Goal: Task Accomplishment & Management: Complete application form

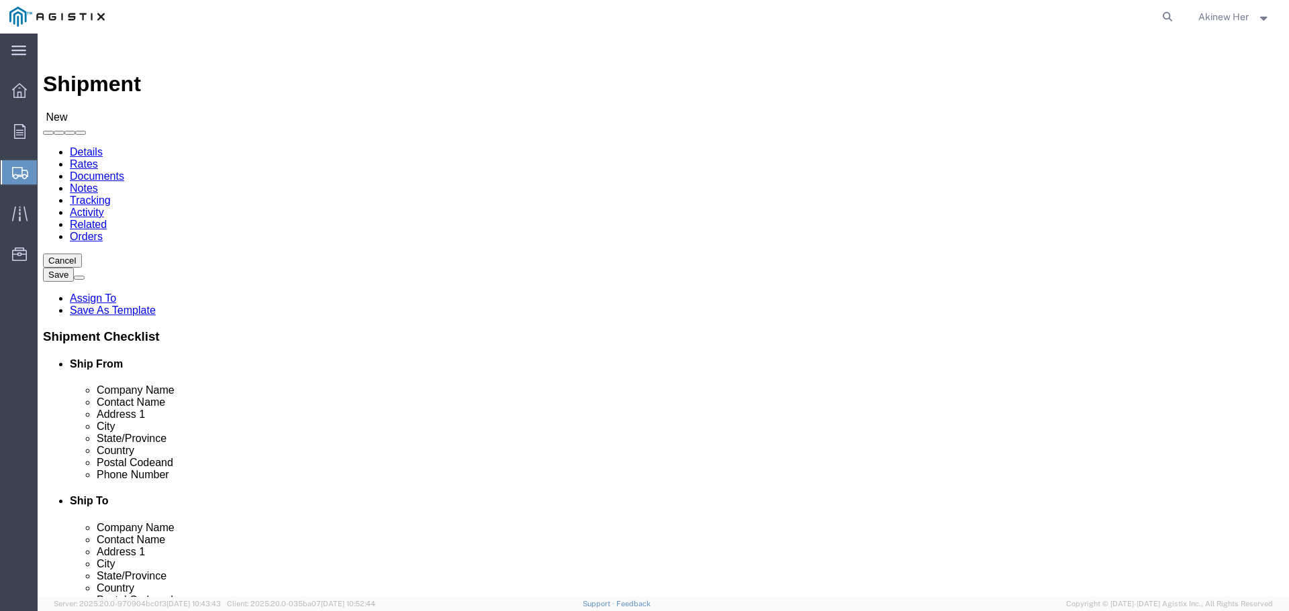
click select "Select Graybar Electric Company Inc PG&E"
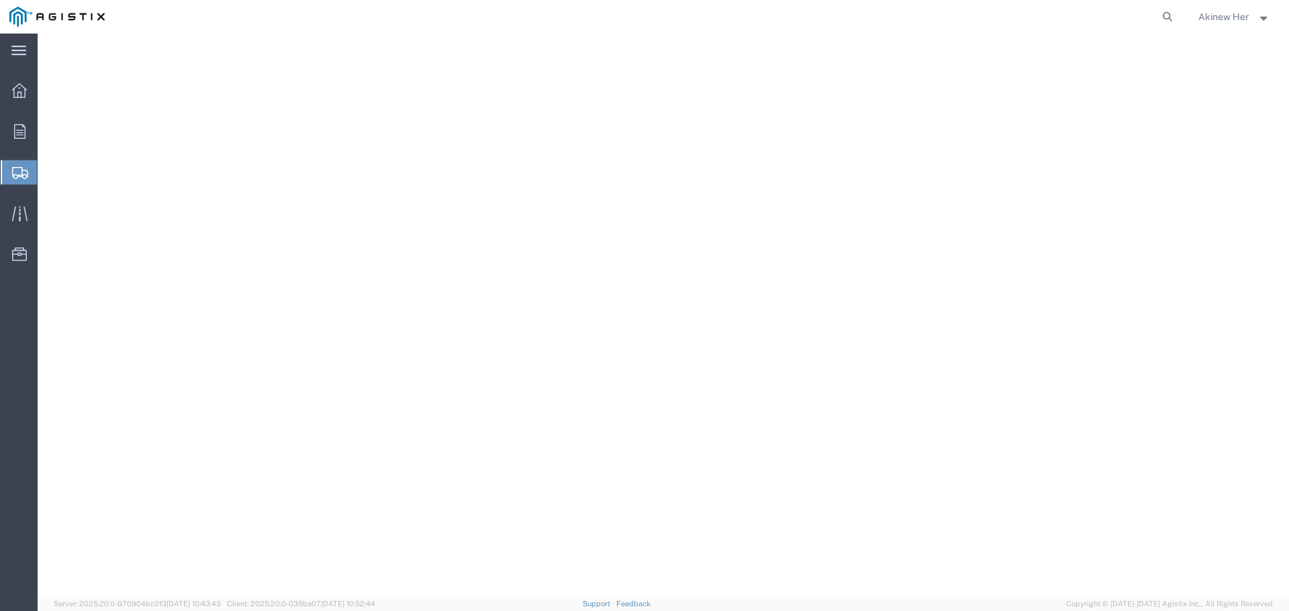
select select
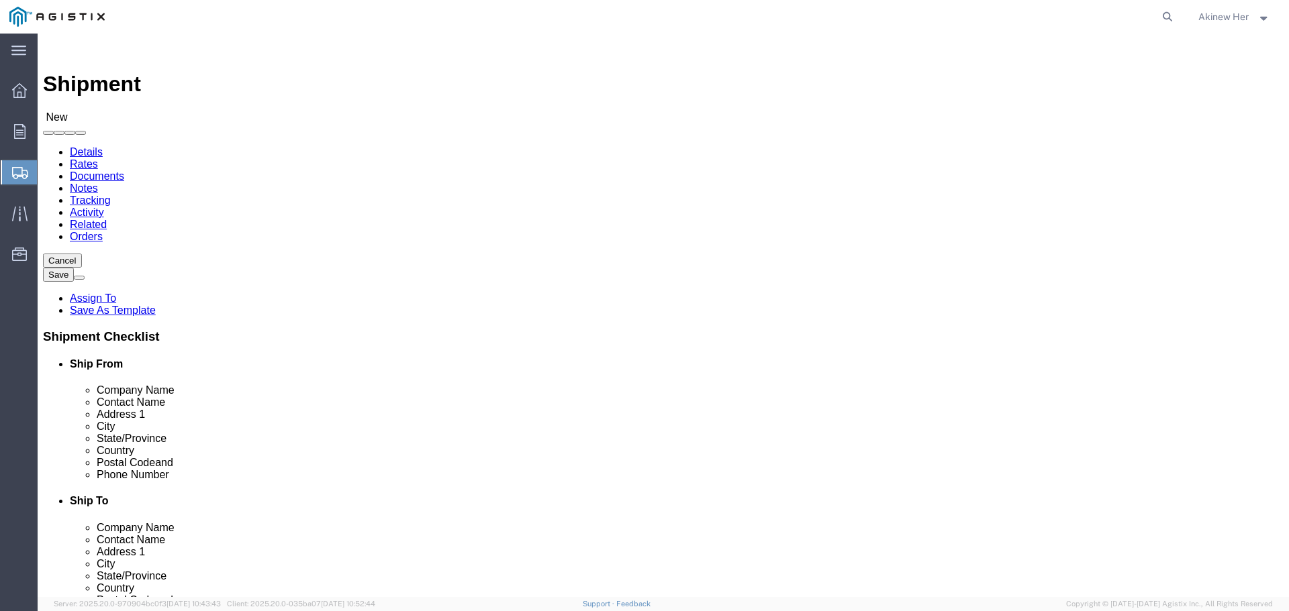
click select "Select Graybar Electric Company Inc PG&E"
select select "9596"
click select "Select Graybar Electric Company Inc PG&E"
select select
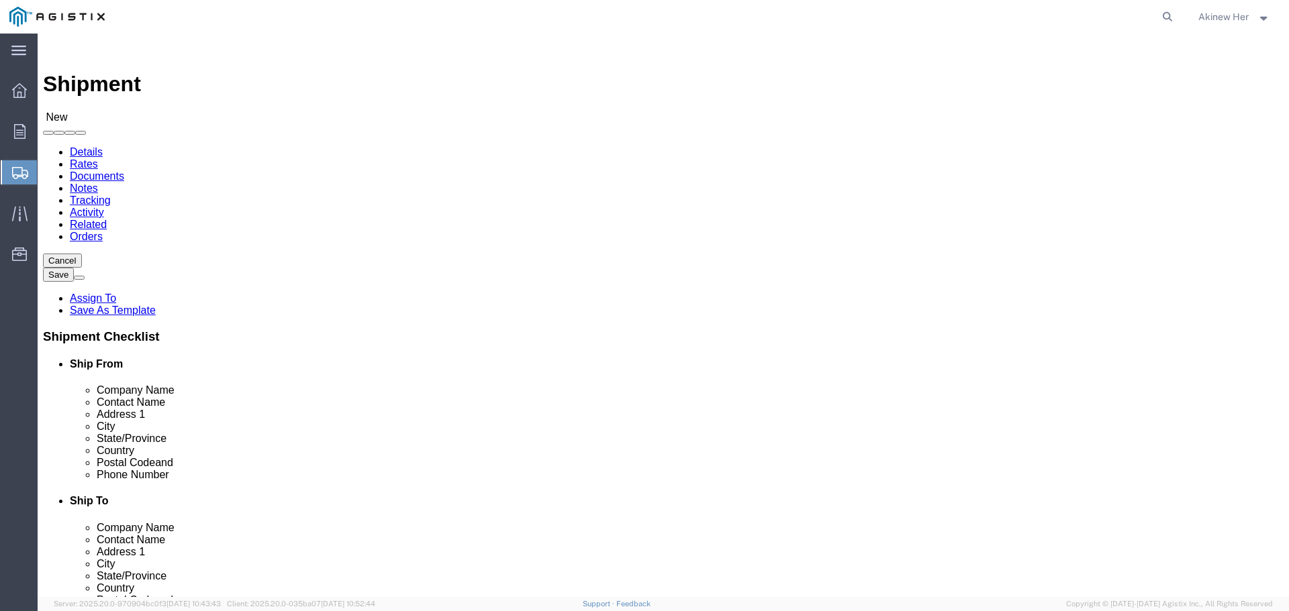
click select "Select"
select select "23082"
click select "Select All Others Fremont DC Fresno DC Wheatland DC"
select select "MYPROFILE"
select select "CA"
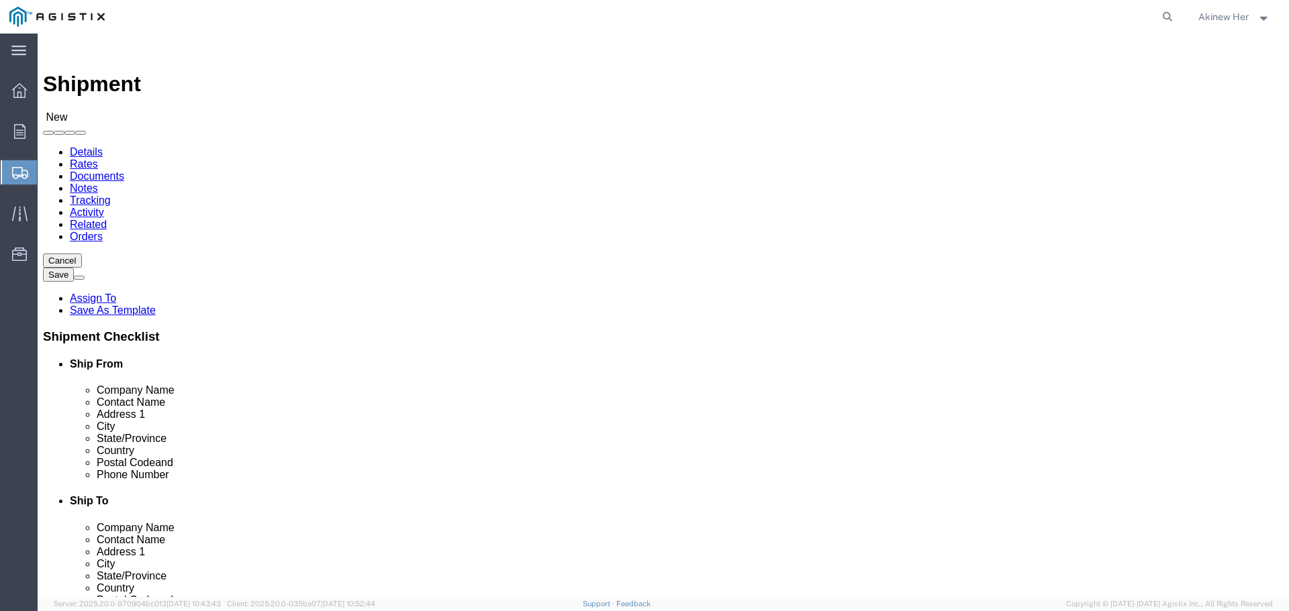
click input "text"
type input "PG&E"
type input "BREANNE HUBERT / VICTORIA BR"
type input "3736 RANCHO ROAD"
type input "WHEATLAND"
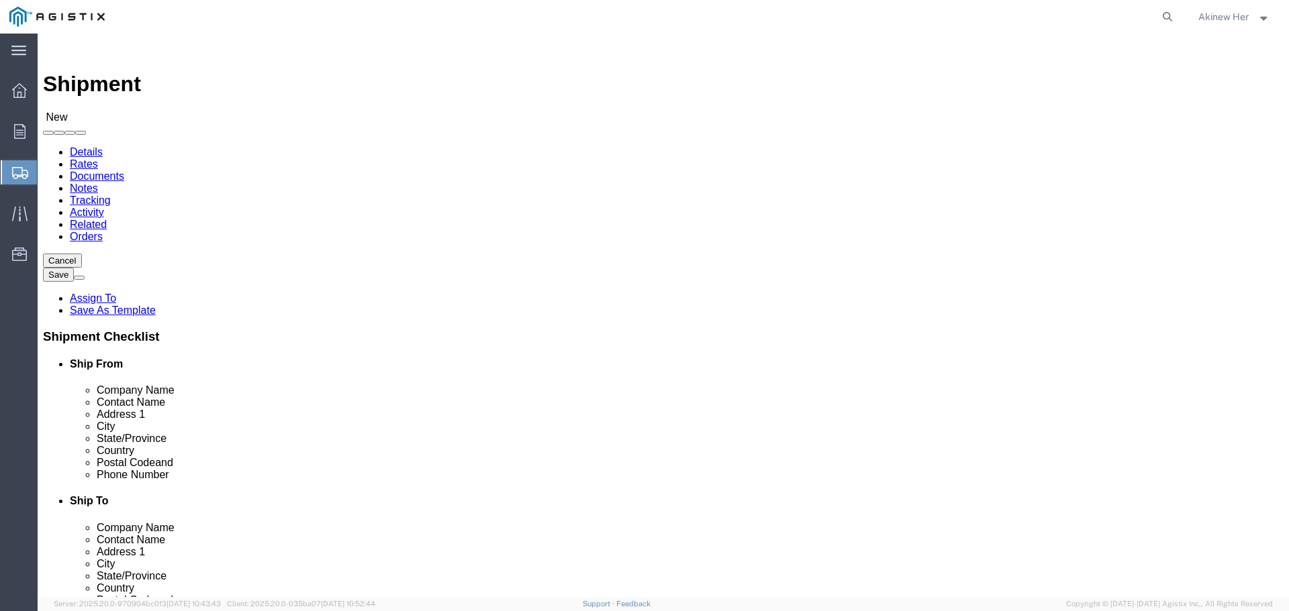
type input "C"
type input "CA"
type input "CAL"
type input "95692"
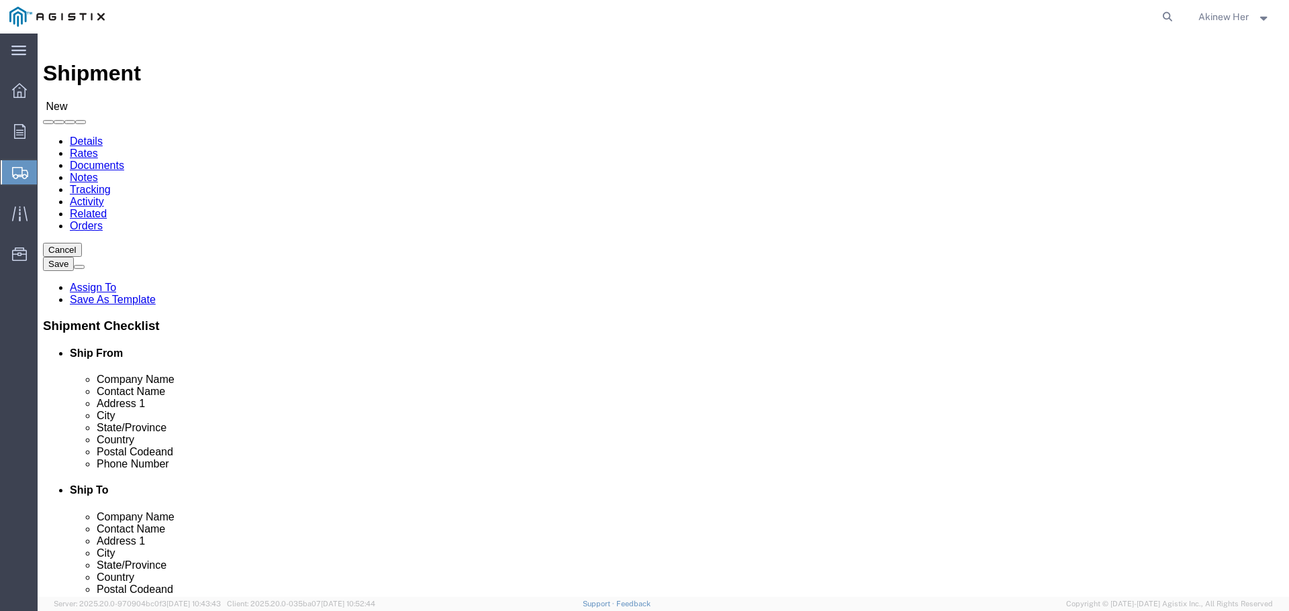
type input "18007435000"
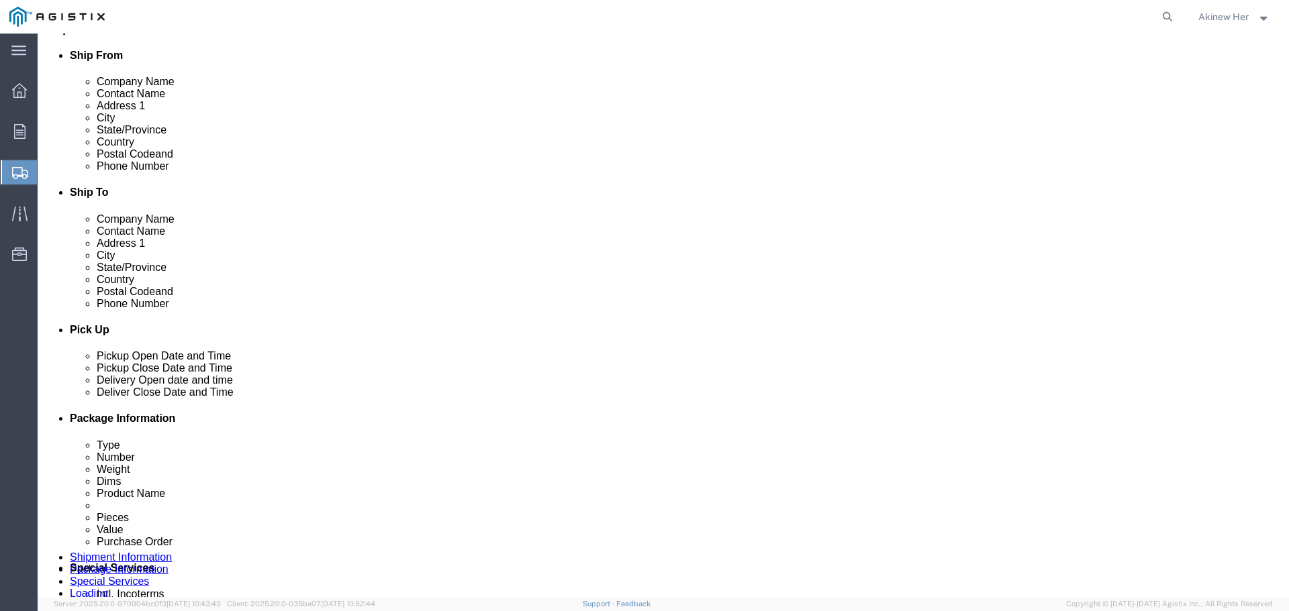
scroll to position [644, 0]
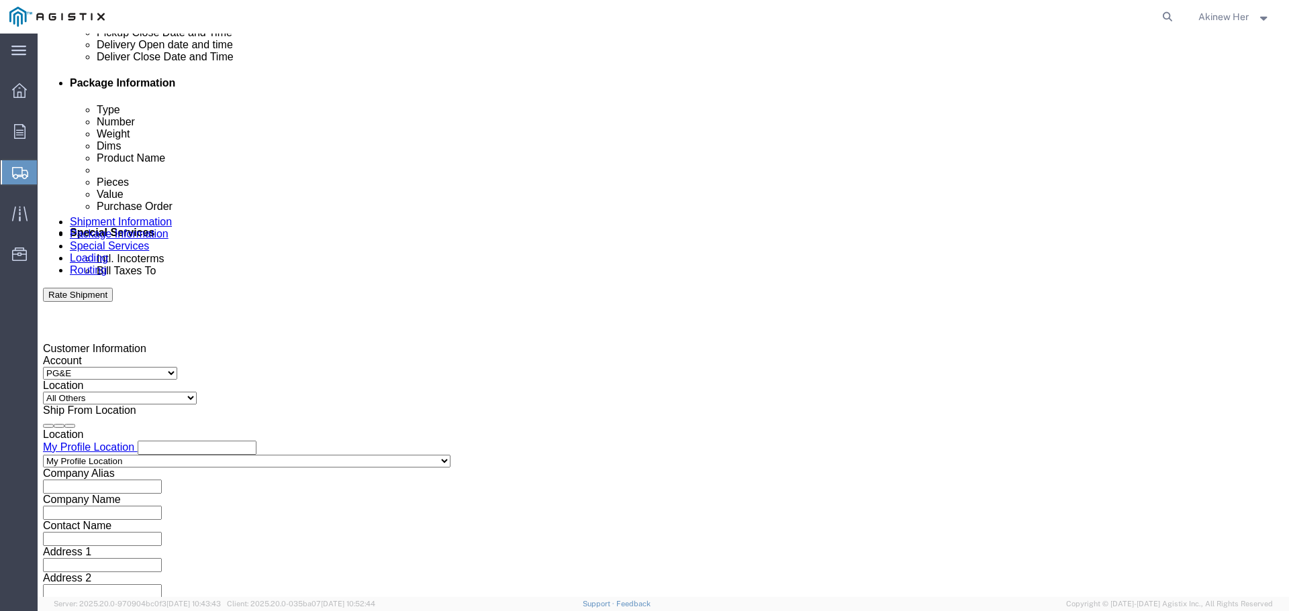
click div "Oct 02 2025 4:00 PM"
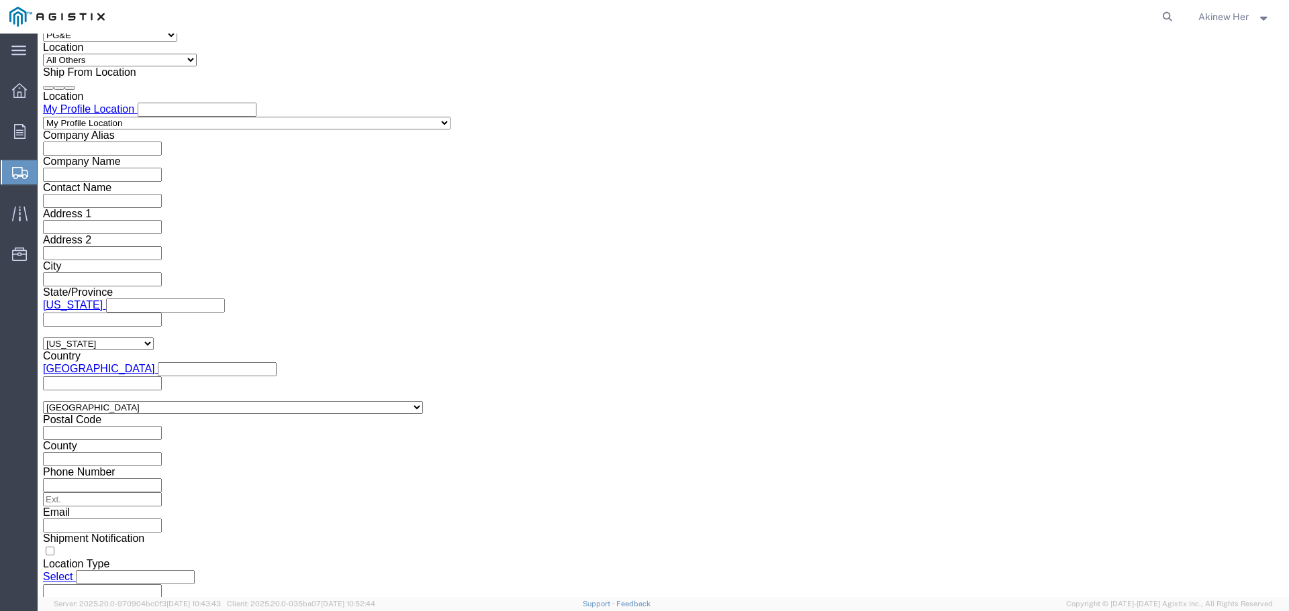
click input "4:00 PM"
type input "9:00 AM"
click div "Open Time 9:00 AM Oct 03 2025 4:00 PM - Oct 03 2025 4:00 PM Cancel Apply"
click button "Apply"
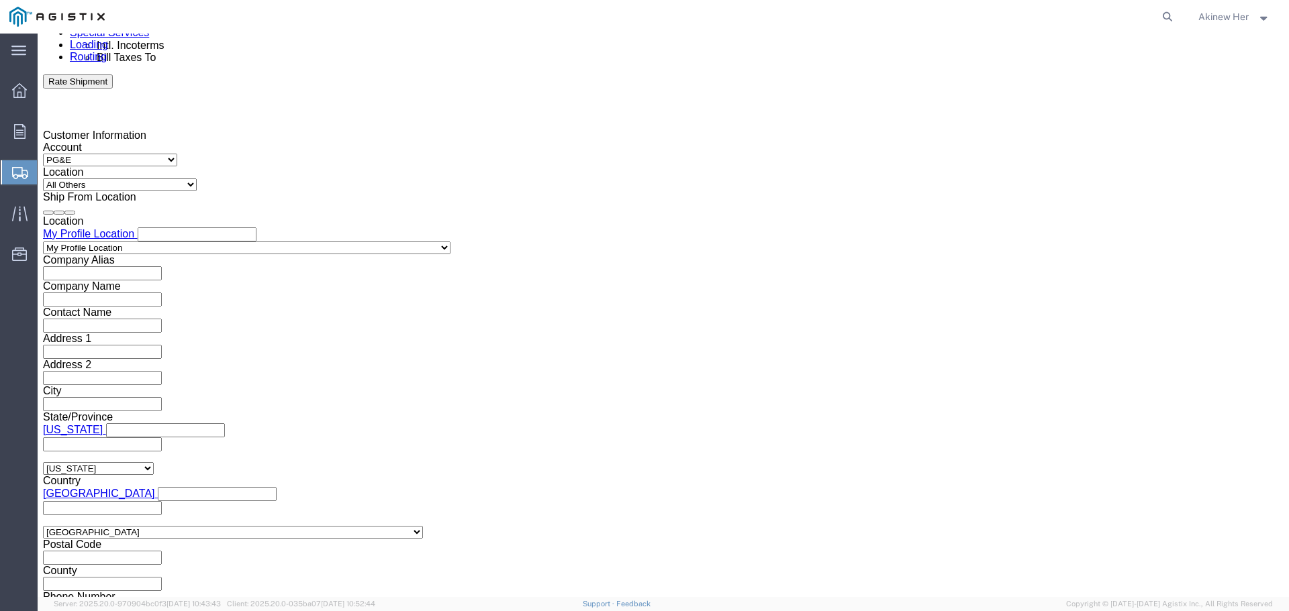
scroll to position [848, 0]
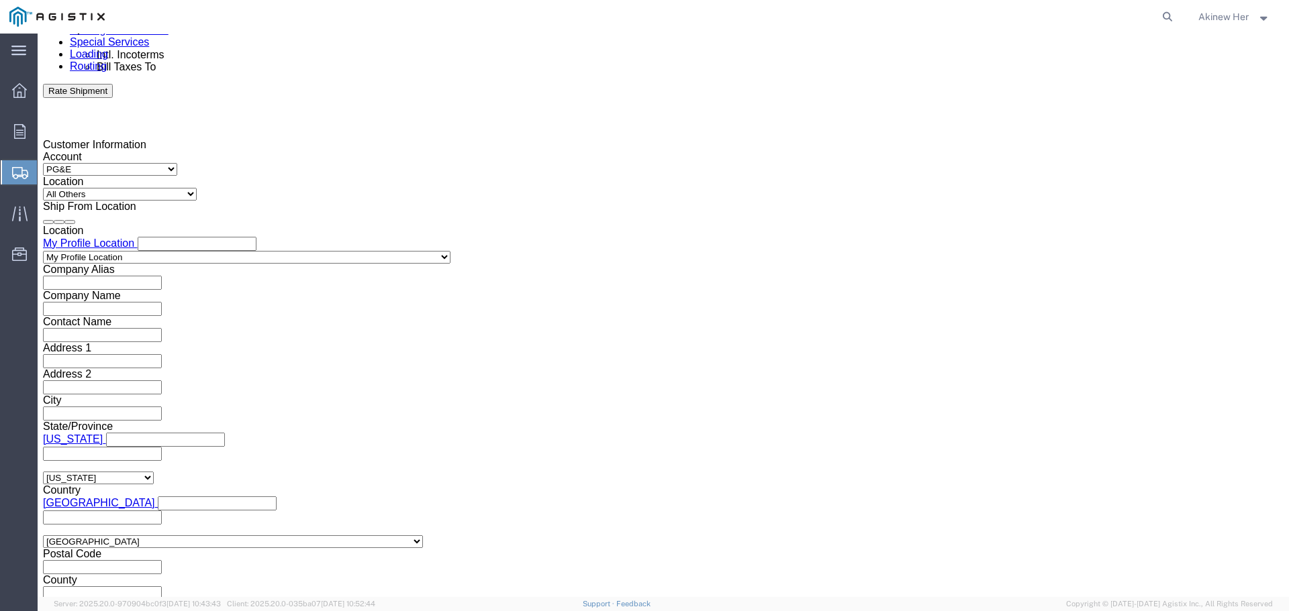
click div "Oct 03 2025 10:00 AM"
type input "6:00 PM"
click button "Apply"
click div
type input "9:00 AM"
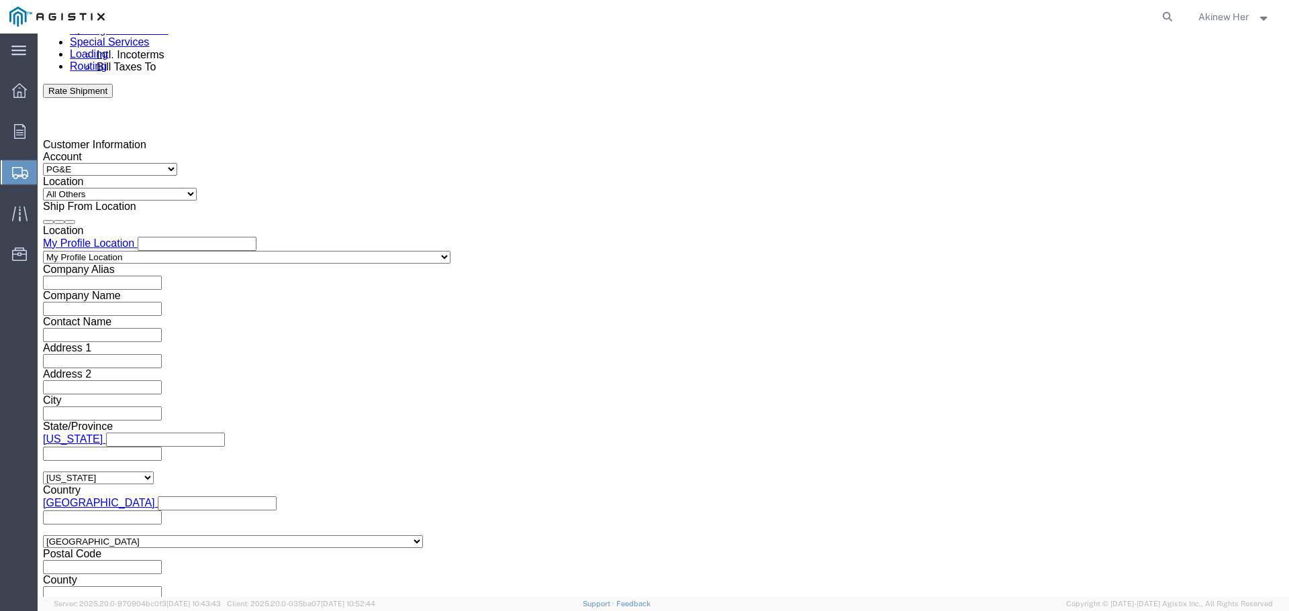
click button "Apply"
click div
type input "1:00 PM"
click button "Apply"
click input "text"
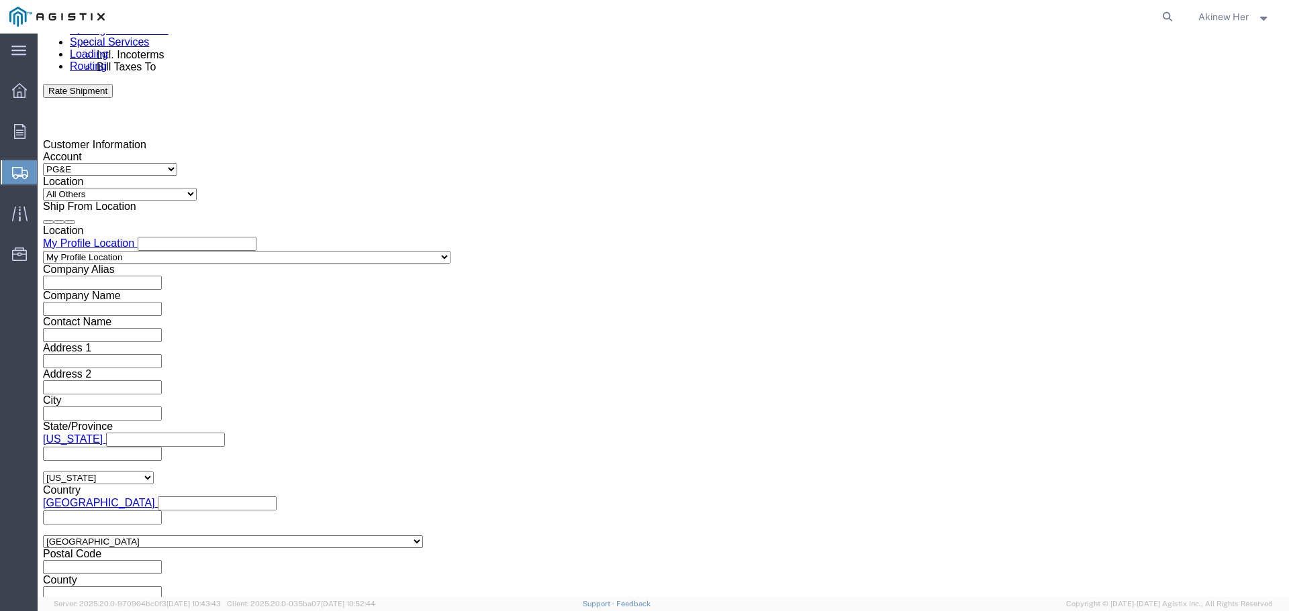
type input "2701236465"
click select "Select Account Type Activity ID Airline Appointment Number ASN Batch Request # …"
select select "DELNUM"
click select "Select Account Type Activity ID Airline Appointment Number ASN Batch Request # …"
type input "8001311865"
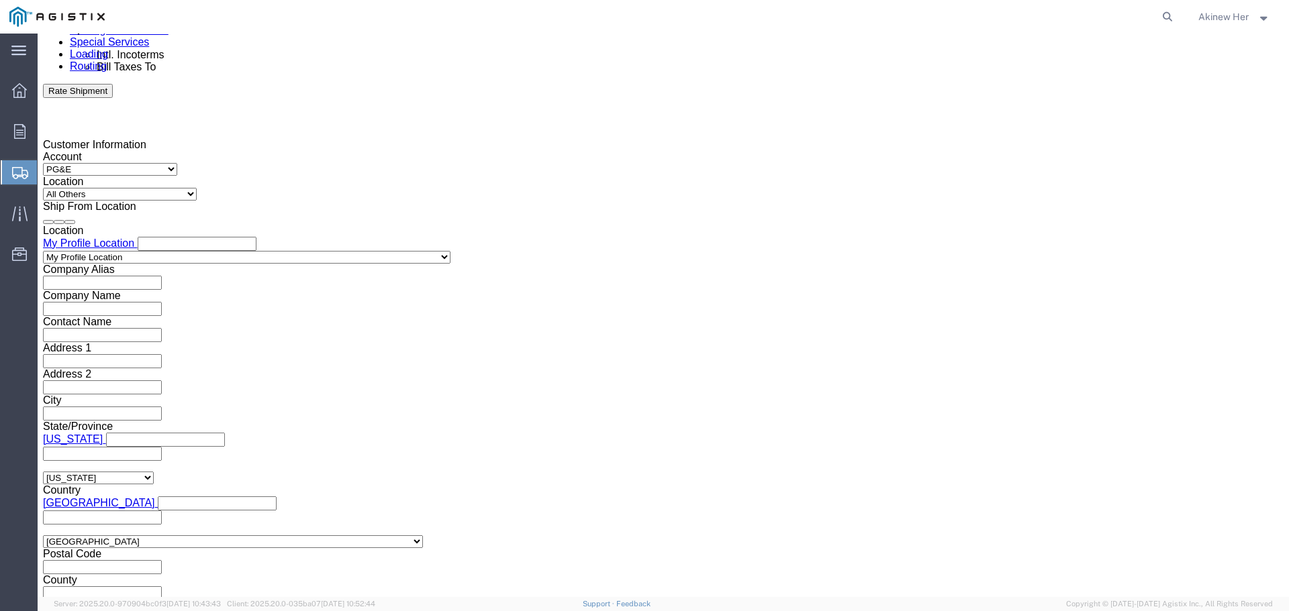
click select "Select Air Less than Truckload Multi-Leg Ocean Freight Rail Small Parcel Truckl…"
select select "LTL"
click select "Select Air Less than Truckload Multi-Leg Ocean Freight Rail Small Parcel Truckl…"
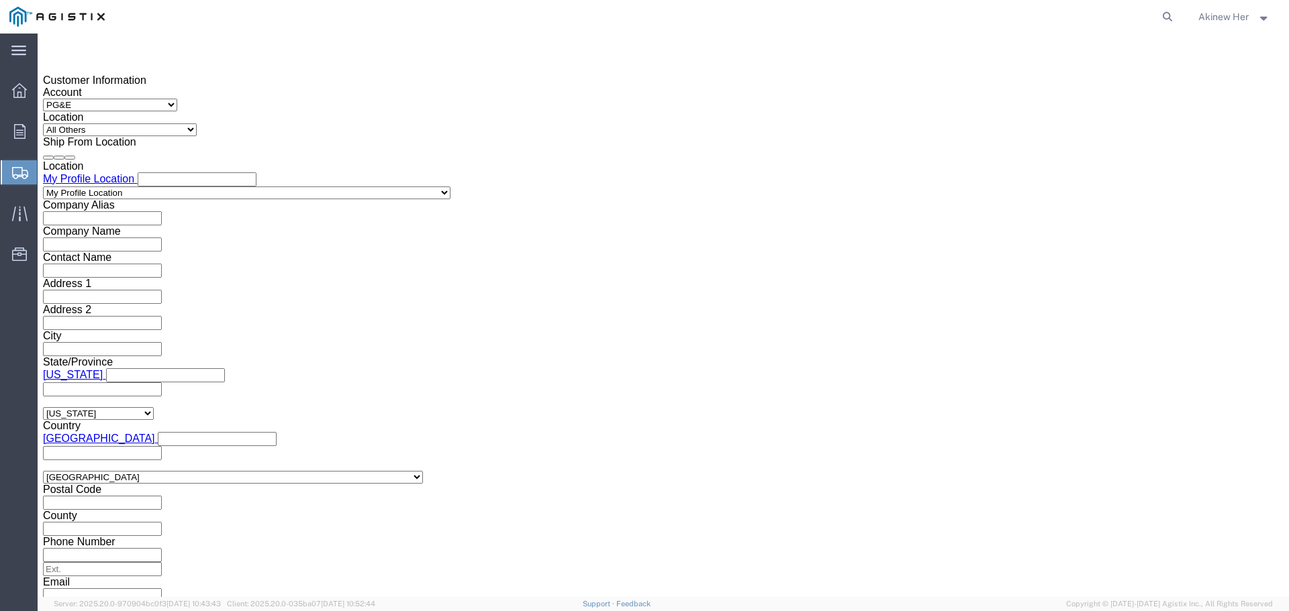
scroll to position [983, 0]
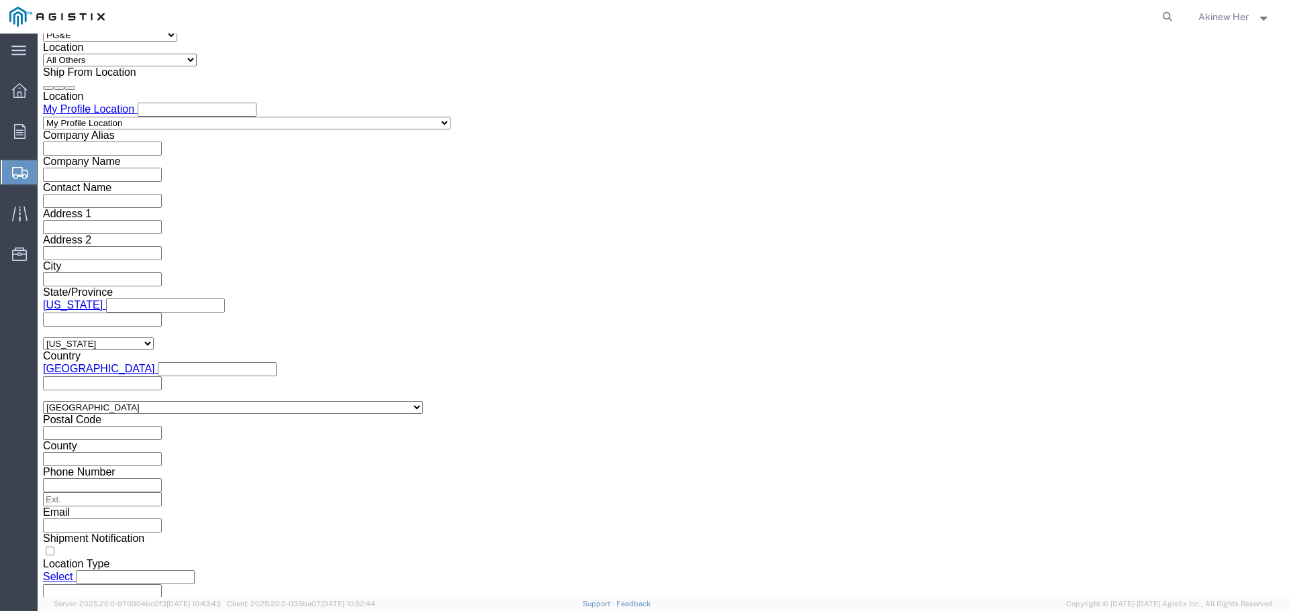
click select "Select Straight Truck"
select select "STTR"
click select "Select Straight Truck"
drag, startPoint x: 951, startPoint y: 506, endPoint x: 918, endPoint y: 505, distance: 32.9
click button "Continue"
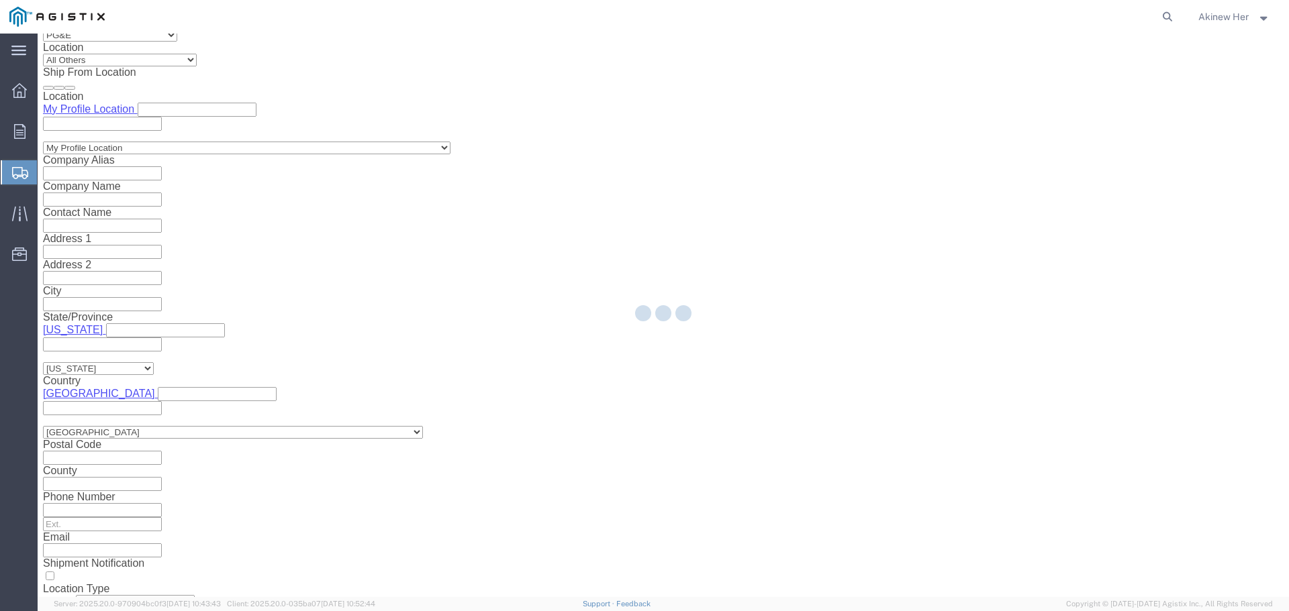
select select "21150"
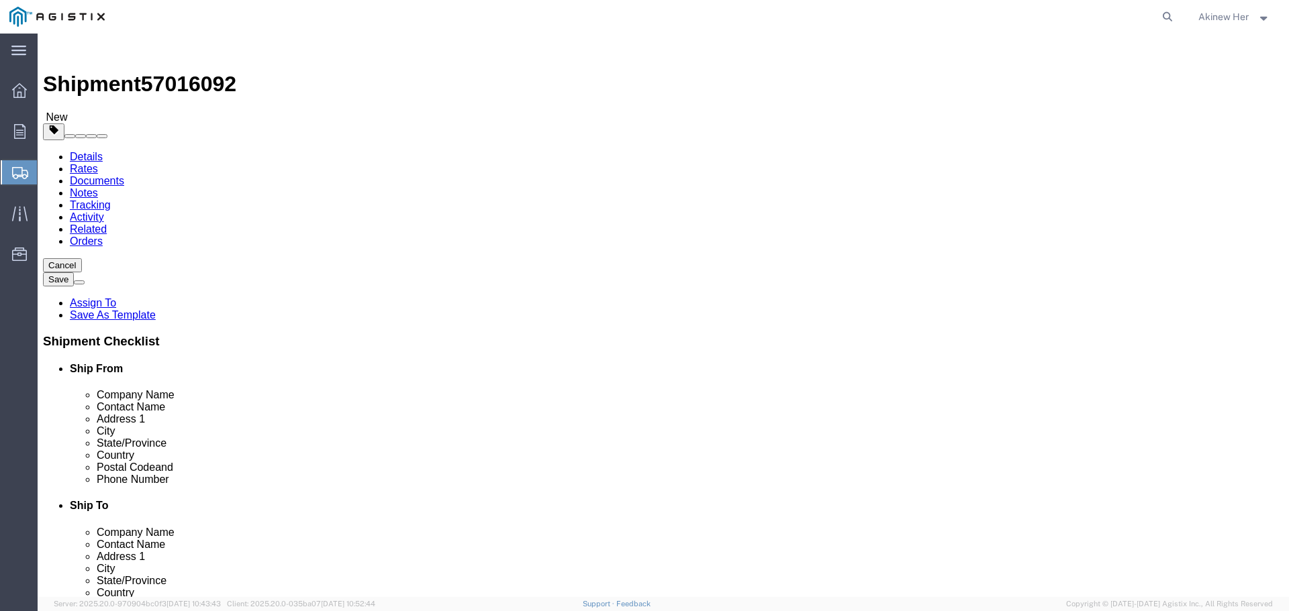
click select "Select Bulk Bundle(s) Cardboard Box(es) Carton(s) Crate(s) Drum(s) (Fiberboard)…"
select select "PSNS"
click select "Select Bulk Bundle(s) Cardboard Box(es) Carton(s) Crate(s) Drum(s) (Fiberboard)…"
click input "text"
type input "52"
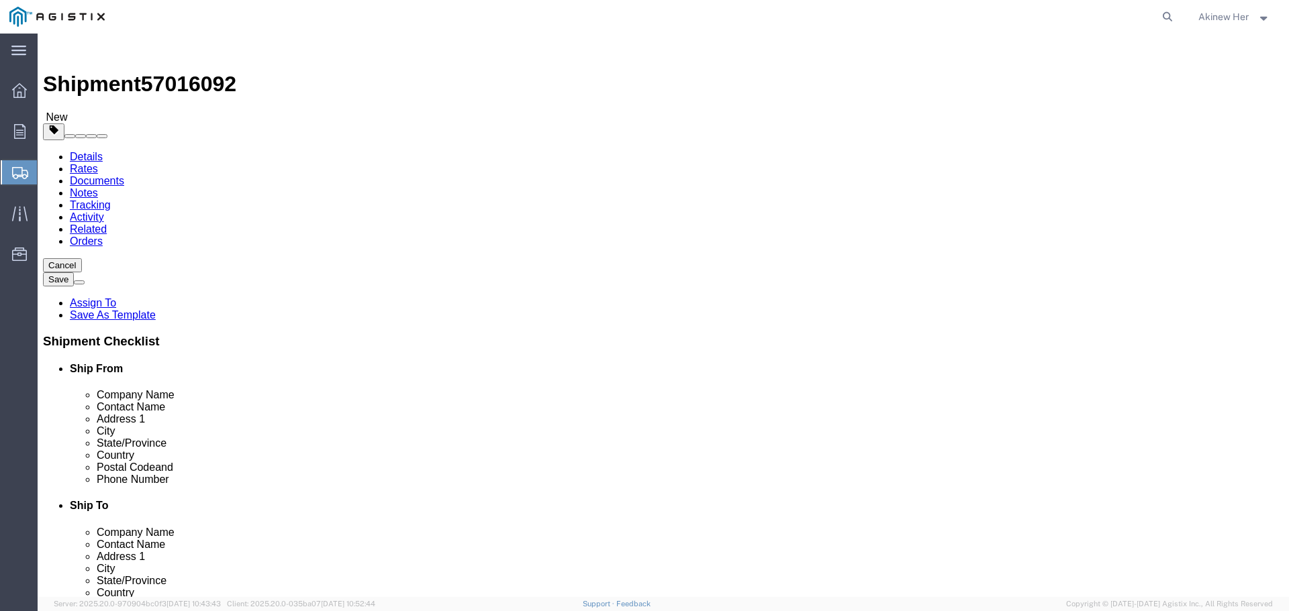
type input "45"
type input "37"
type input "338"
click link "Add Content"
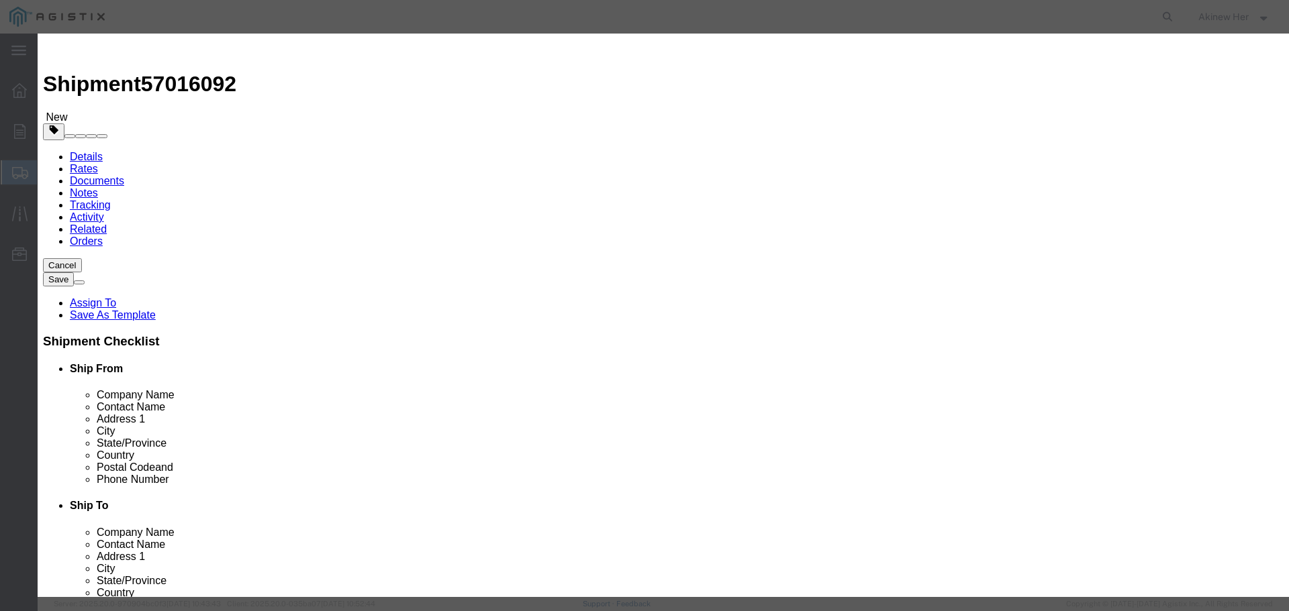
drag, startPoint x: 505, startPoint y: 83, endPoint x: 507, endPoint y: 96, distance: 12.9
click div "Commodity library"
click input "text"
paste input "CPP24FMWBLY"
type input "CPP24FMWBLY"
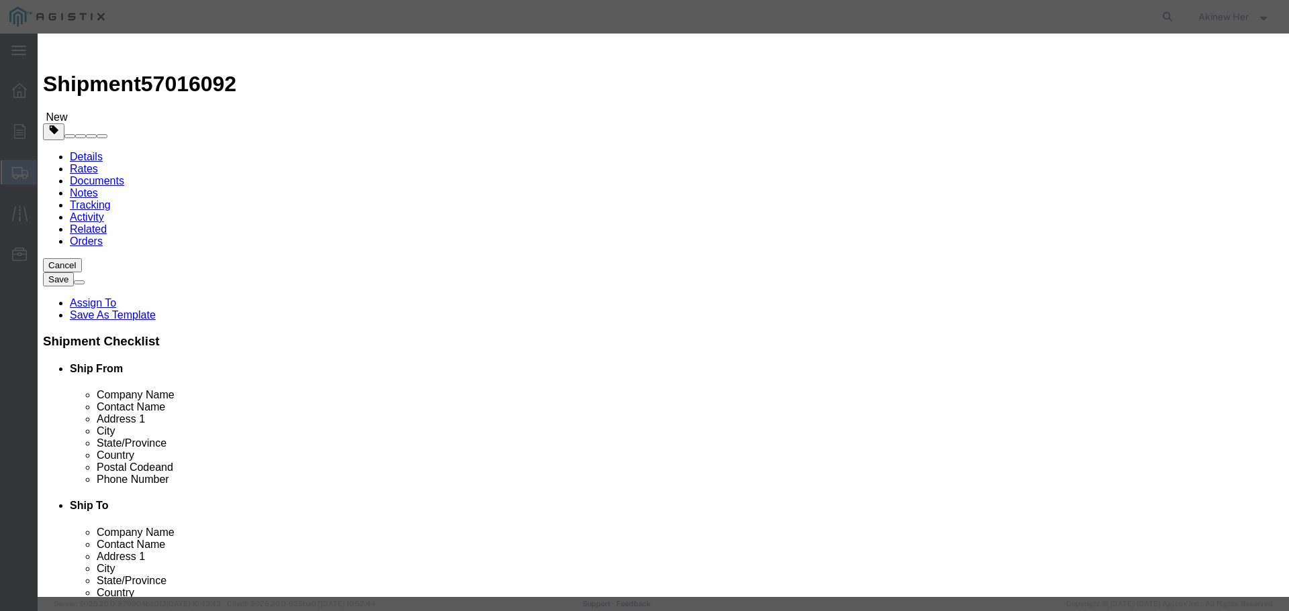
type input "6"
type input "182.52"
select select "USD"
select select "70"
click button "Save & Add Another"
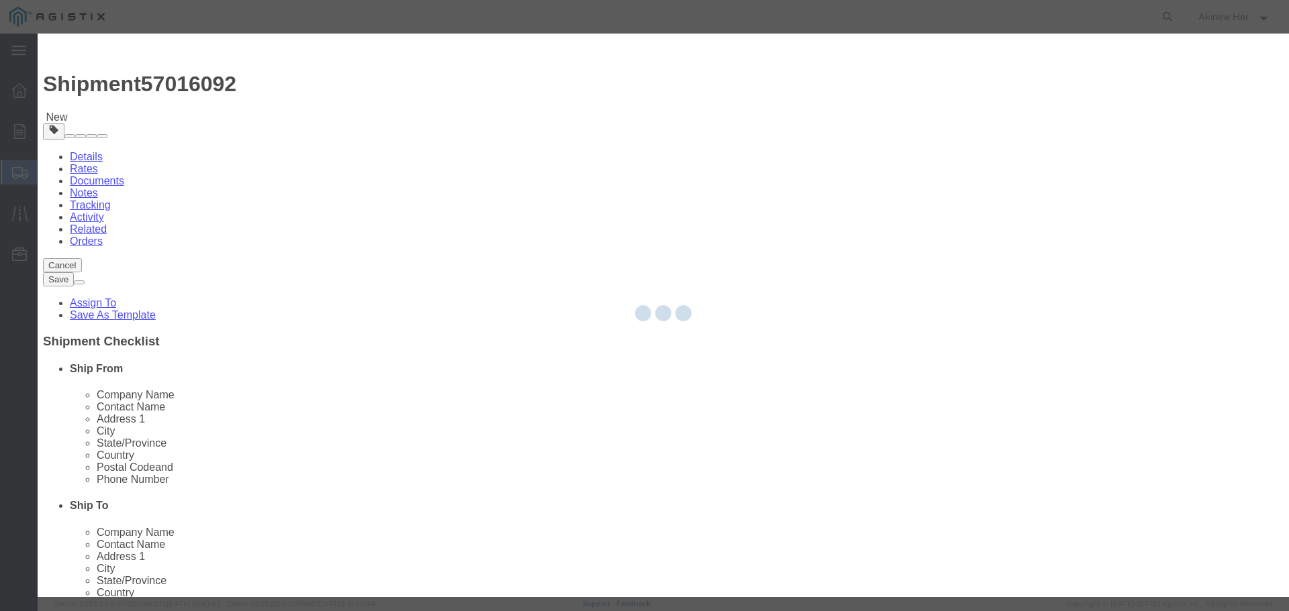
select select "EA"
select select
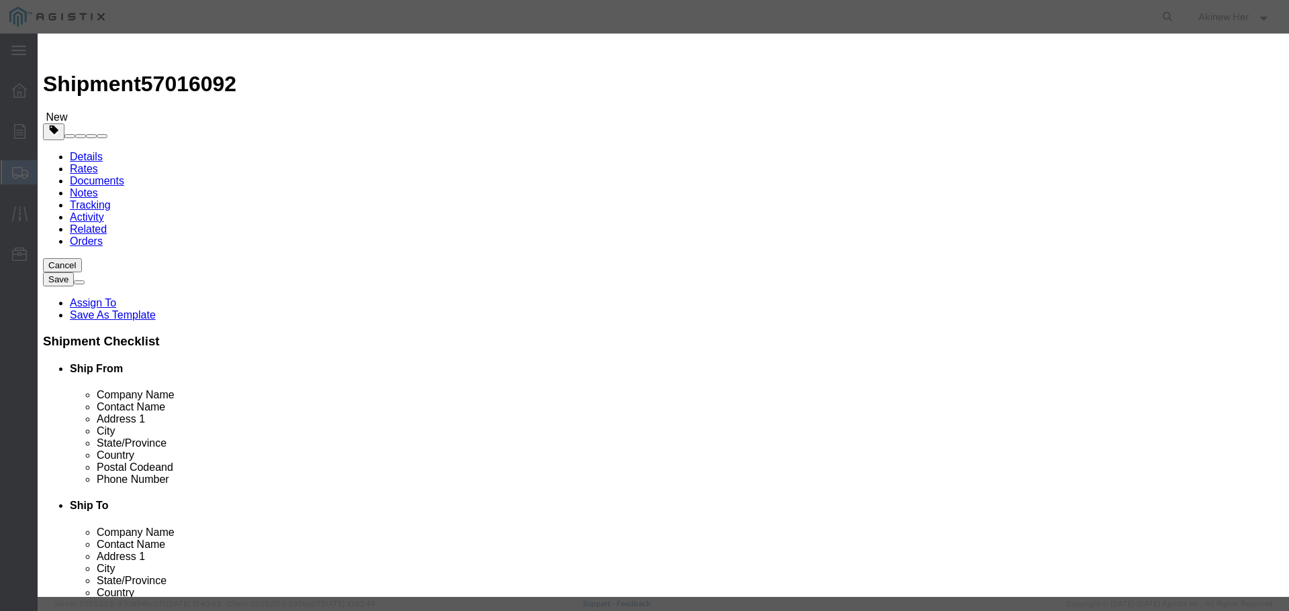
select select "USD"
click input "text"
paste input "NM1"
type input "NM1"
type input "6"
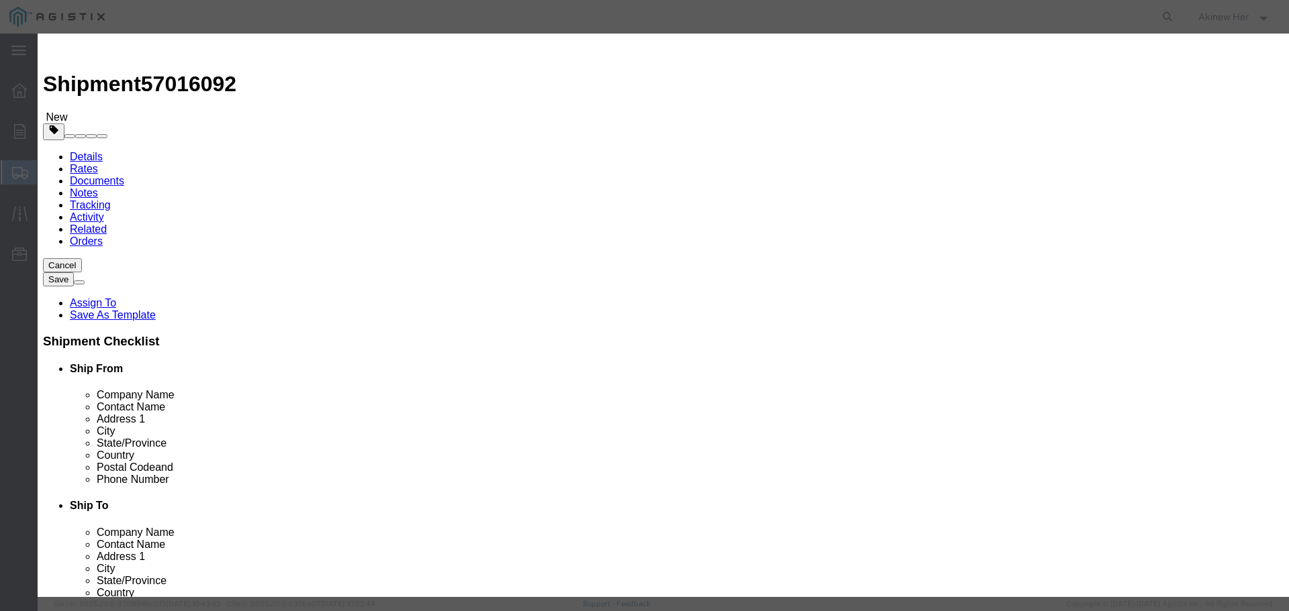
type input "359.1"
select select "70"
click button "Save & Add Another"
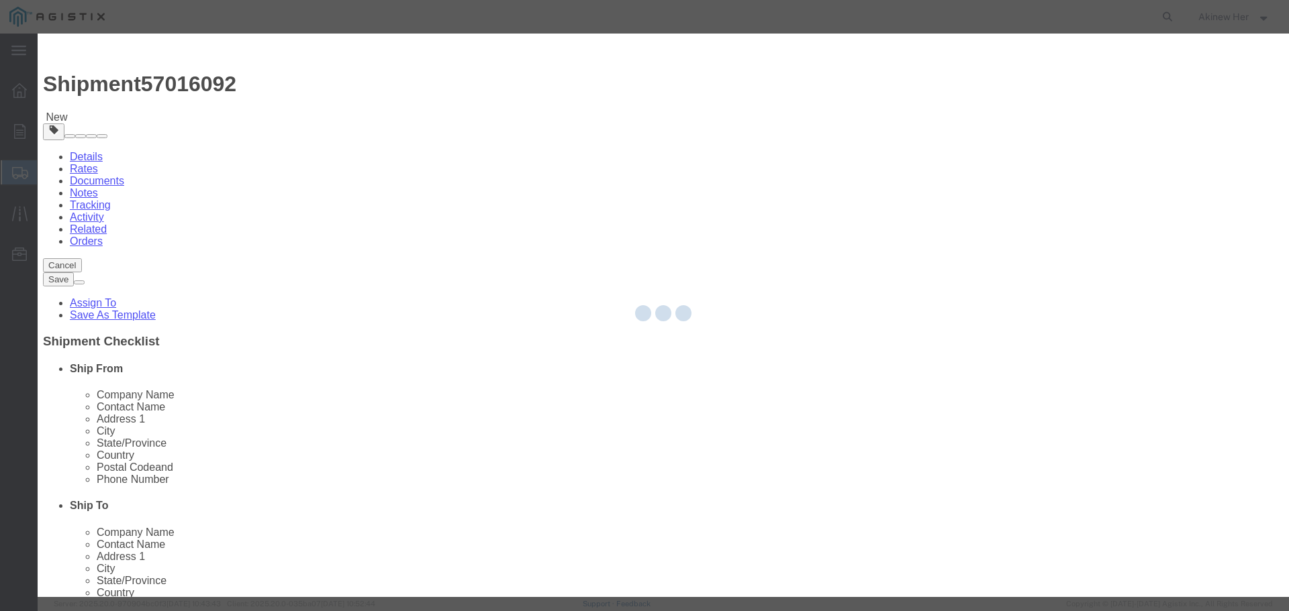
select select "EA"
select select "USD"
select select
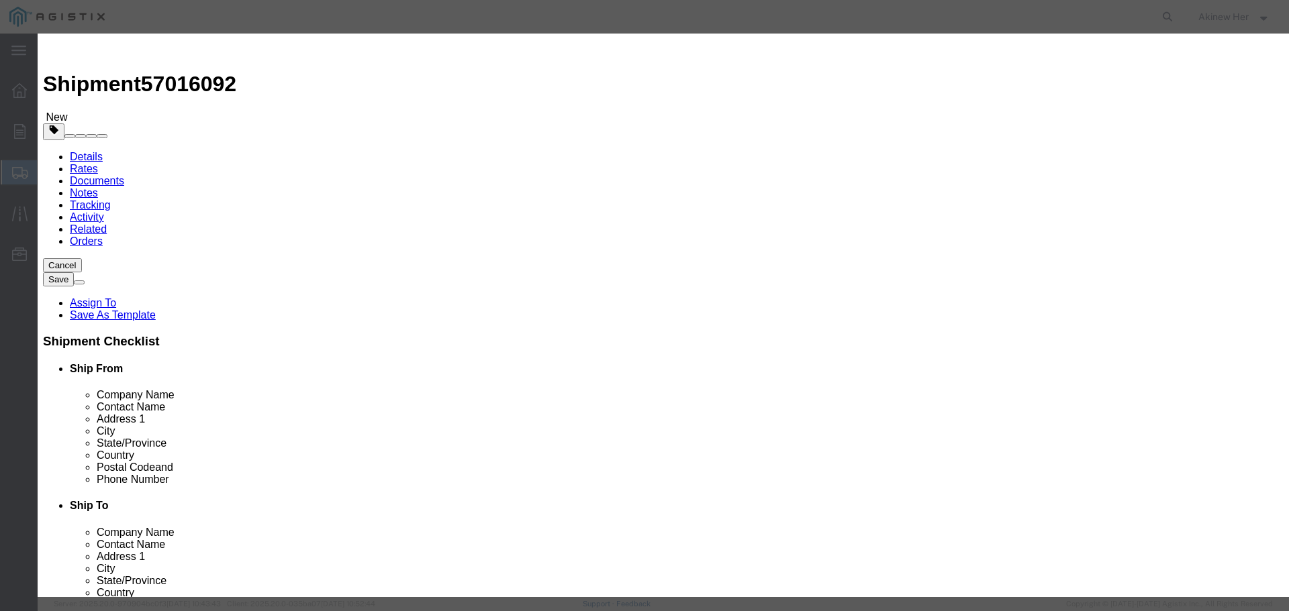
click div "Product Name Pieces Select Bag Barrels 100Board Feet Bottle Box Blister Pack Ca…"
click input "text"
paste input "UTPSP3RDY"
type input "UTPSP3RDY"
type input "1"
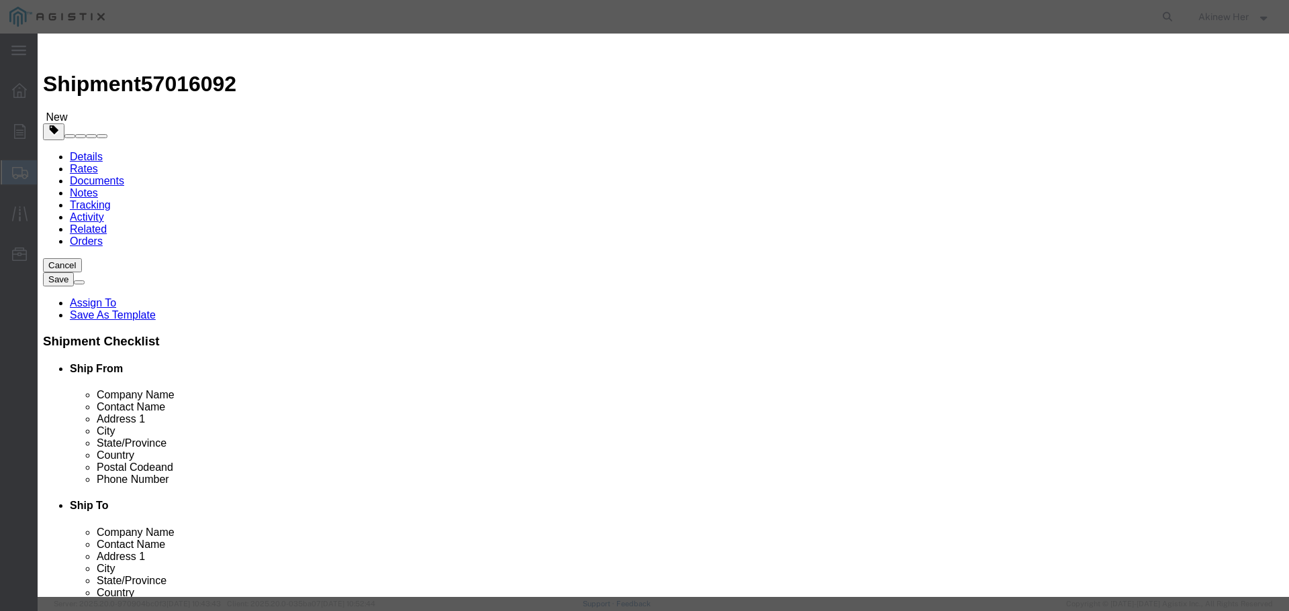
type input "7.77"
select select "70"
drag, startPoint x: 303, startPoint y: 468, endPoint x: 15, endPoint y: 503, distance: 290.6
click button "Save & Add Another"
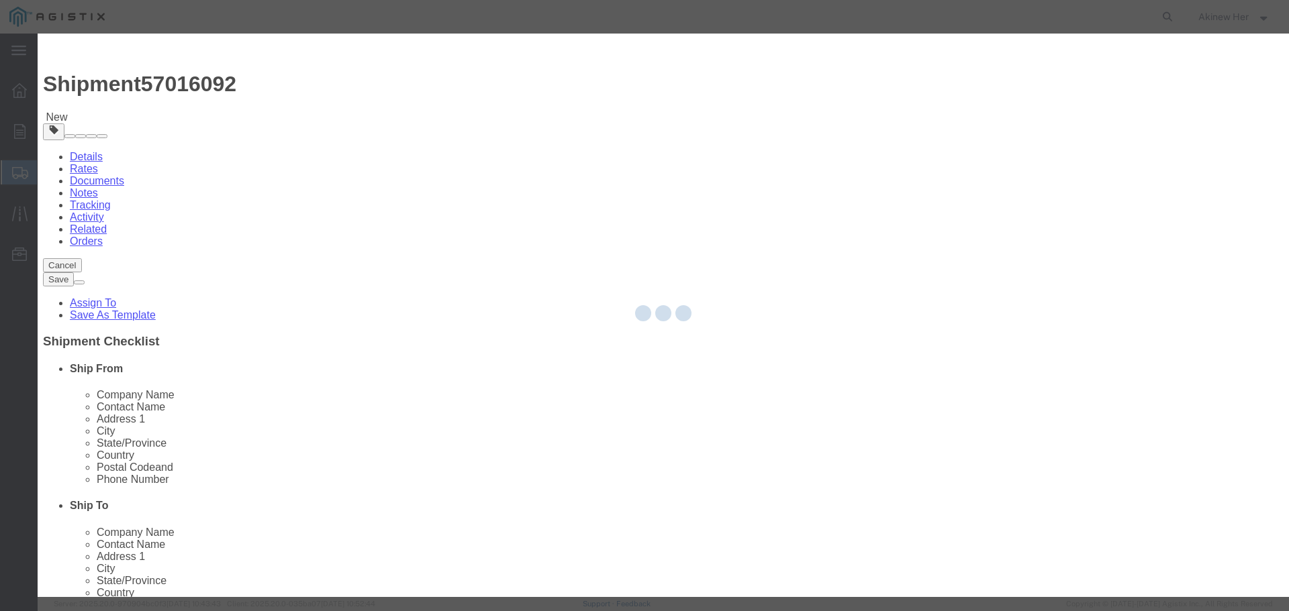
select select "EA"
select select
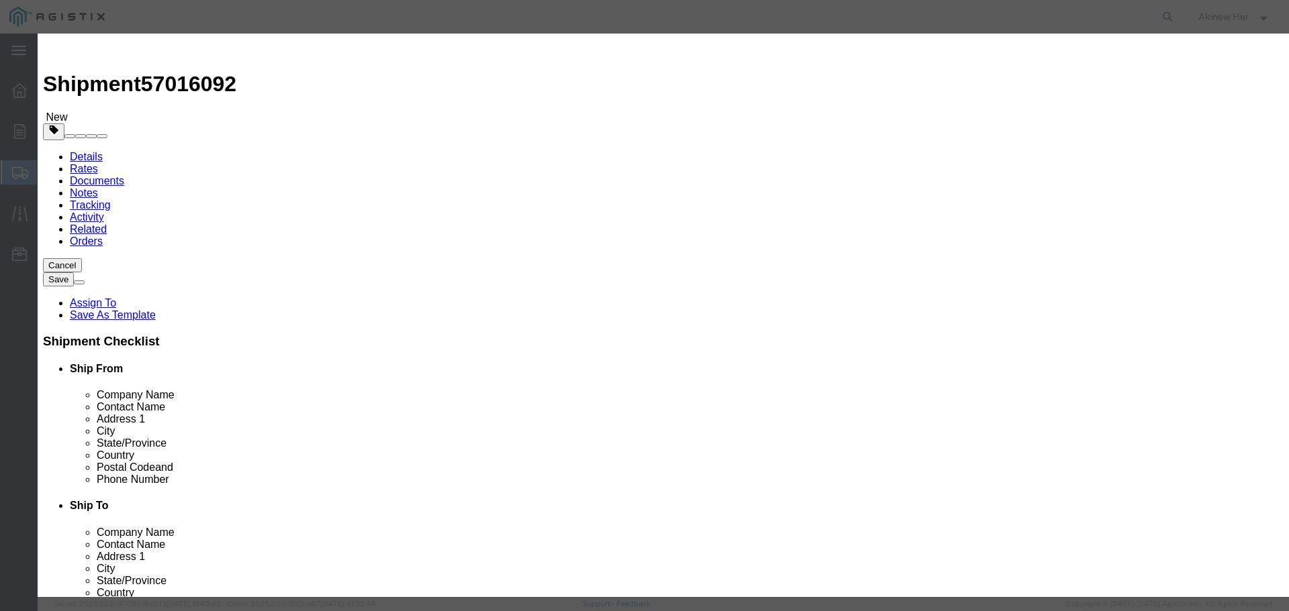
click input "text"
paste input "UTPSP7RDY"
type input "UTPSP7RDY"
type input "1"
type input "8.96"
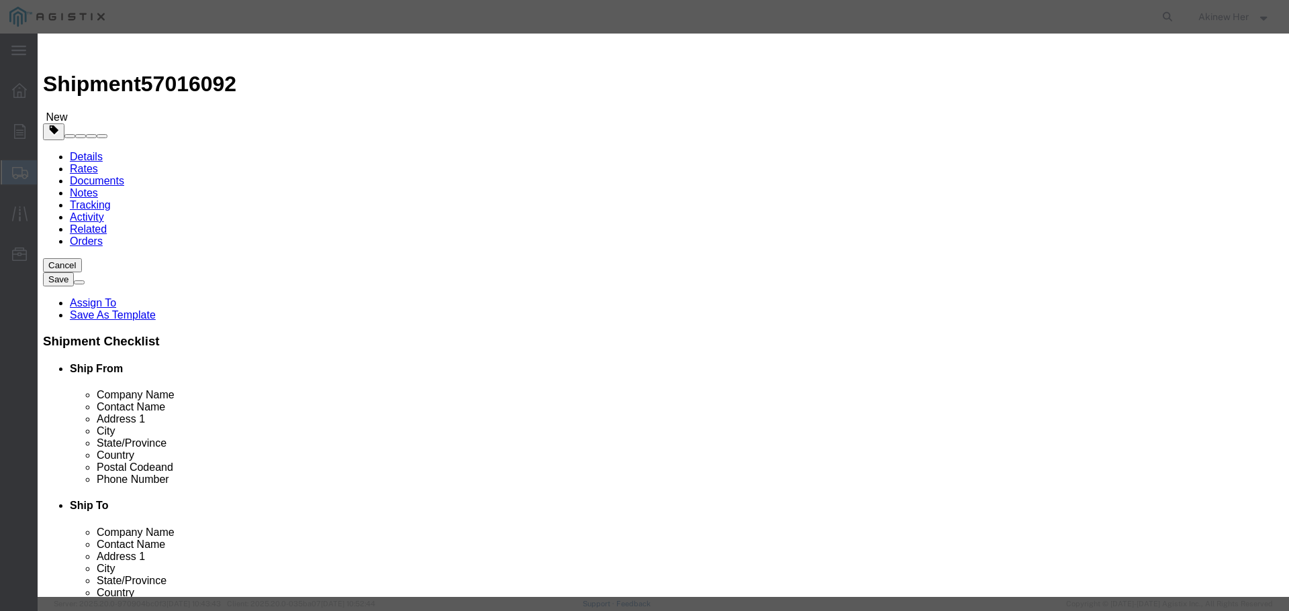
select select "70"
click button "Save & Add Another"
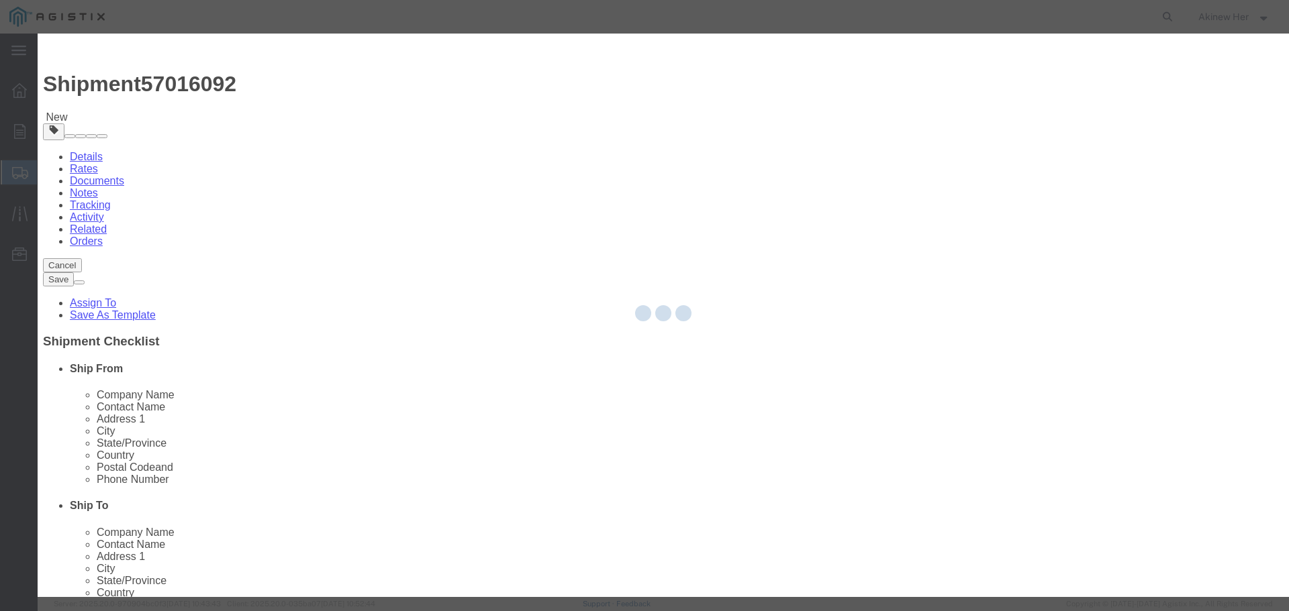
select select "EA"
select select
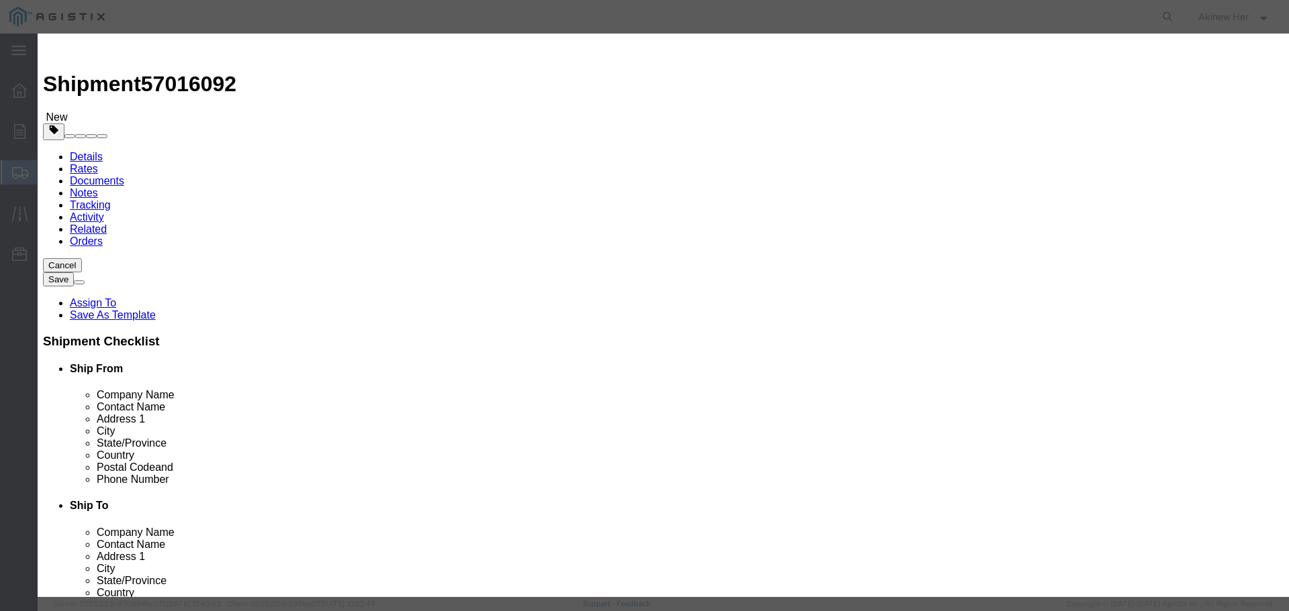
click input "text"
paste input "SP688-C"
type input "SP688-C"
type input "200"
type input "258"
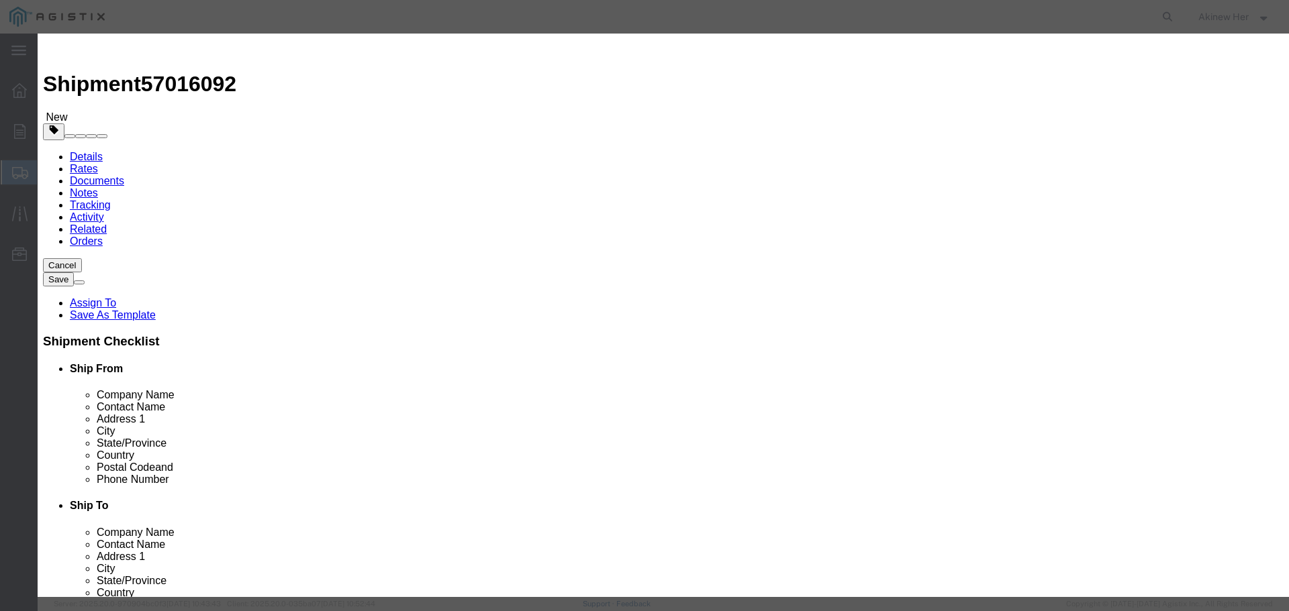
select select "70"
click button "Save & Add Another"
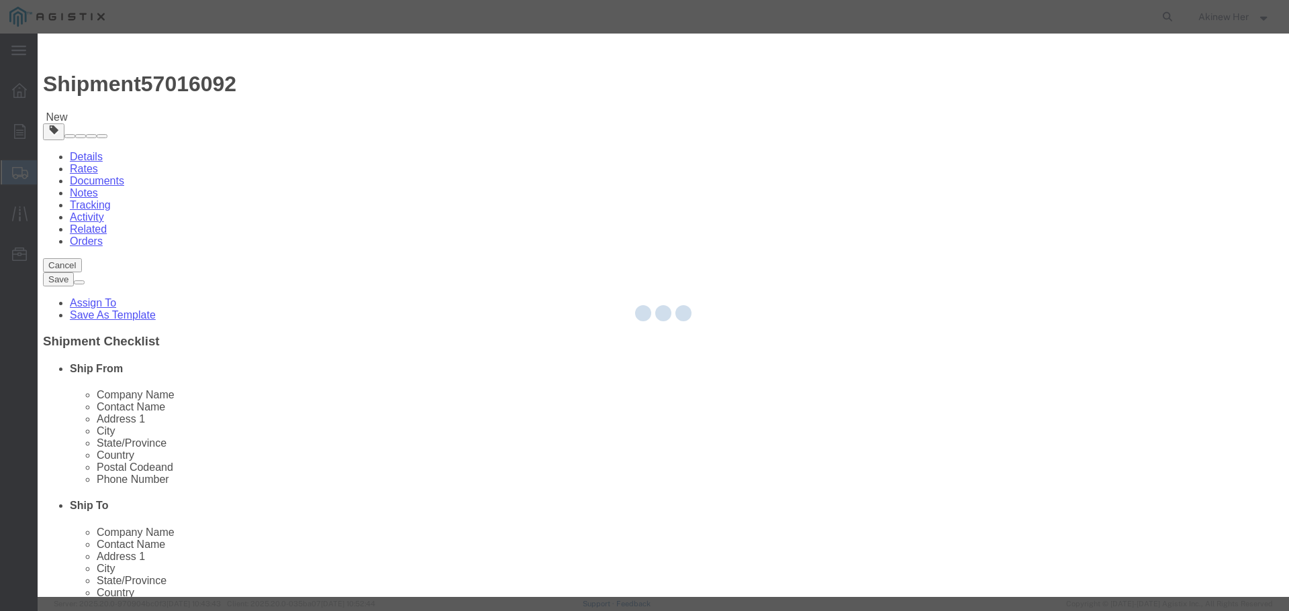
select select "EA"
select select "USD"
select select
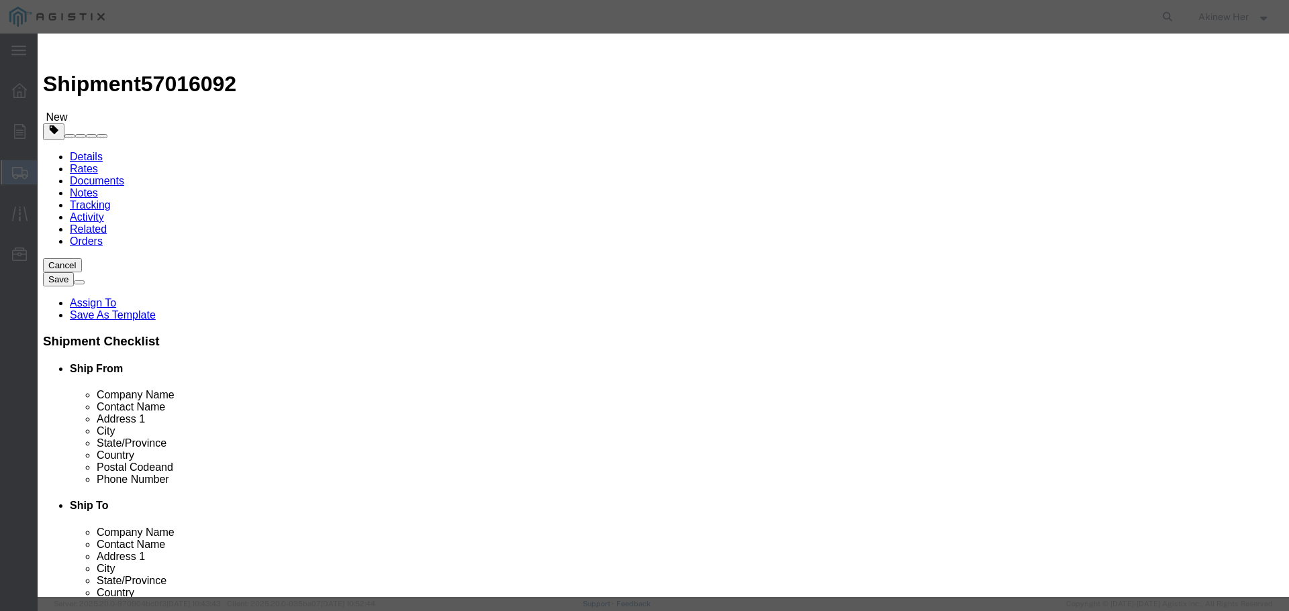
click input "text"
paste input "CAT64HP"
type input "CAT64HP"
type input "100"
type input "559"
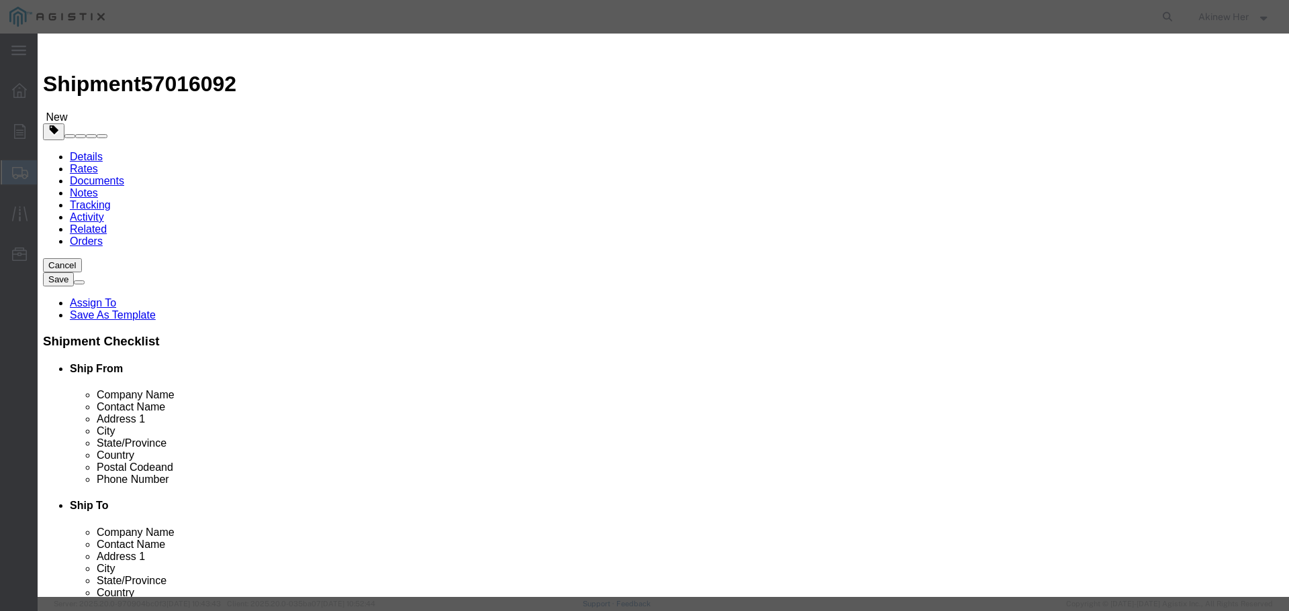
select select "70"
click button "Save & Add Another"
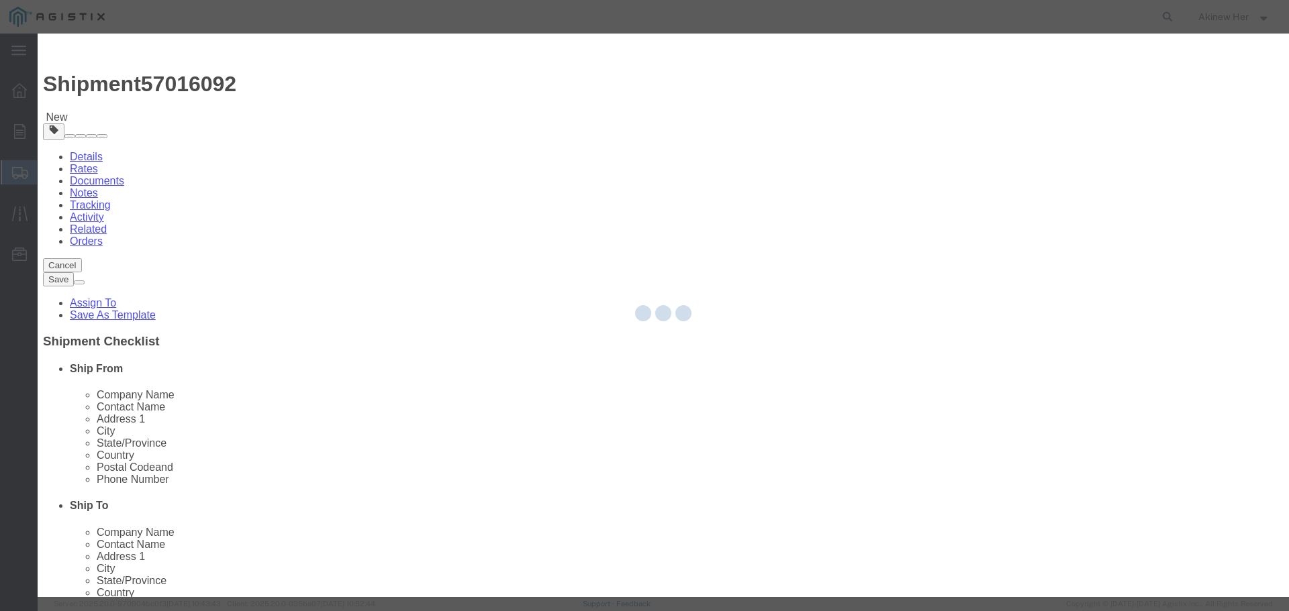
select select "EA"
select select "USD"
select select
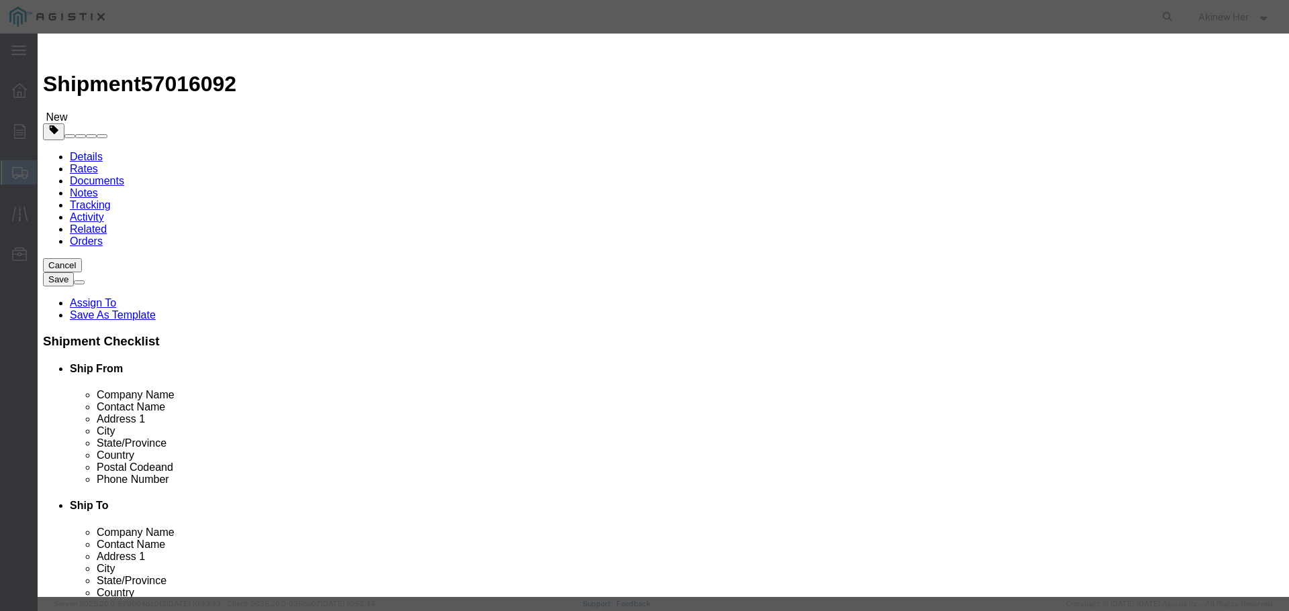
click input "text"
paste input "GB13A"
type input "GB13A"
type input "50"
type input "72.5"
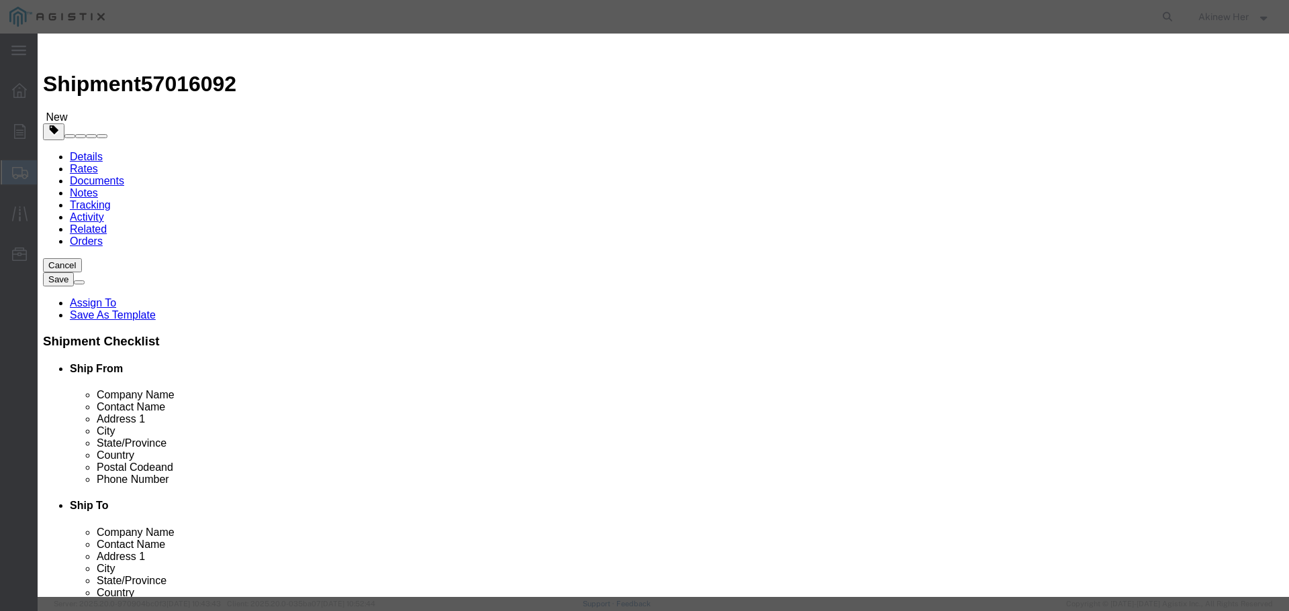
select select "70"
click button "Save & Add Another"
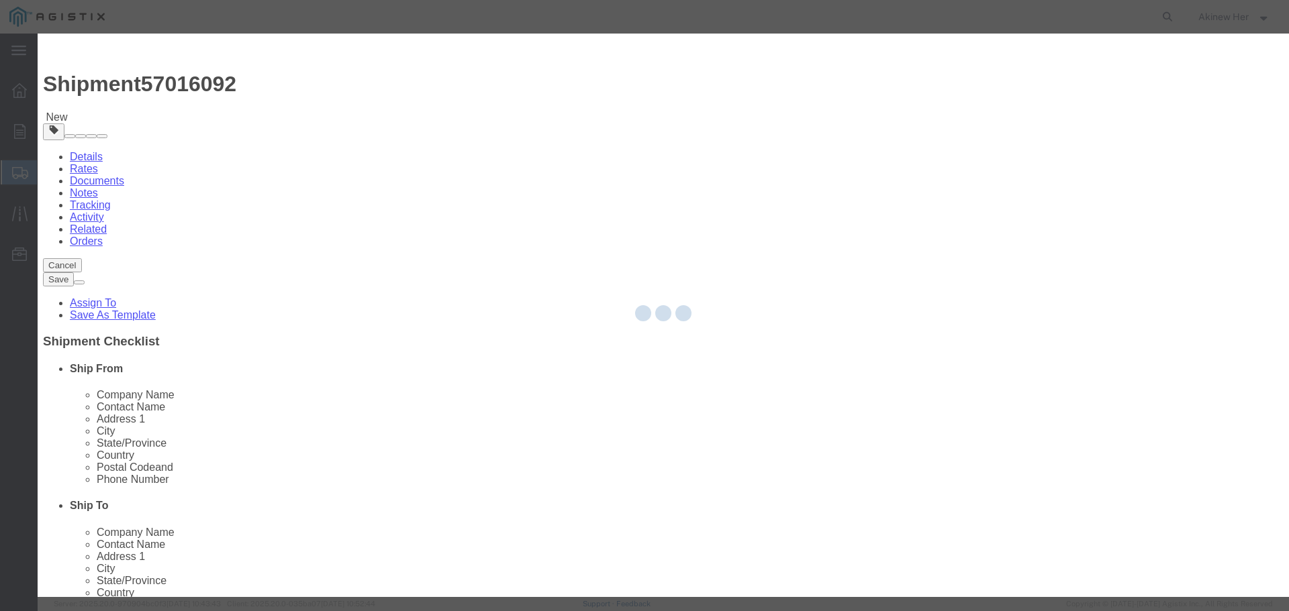
select select "EA"
select select
select select "USD"
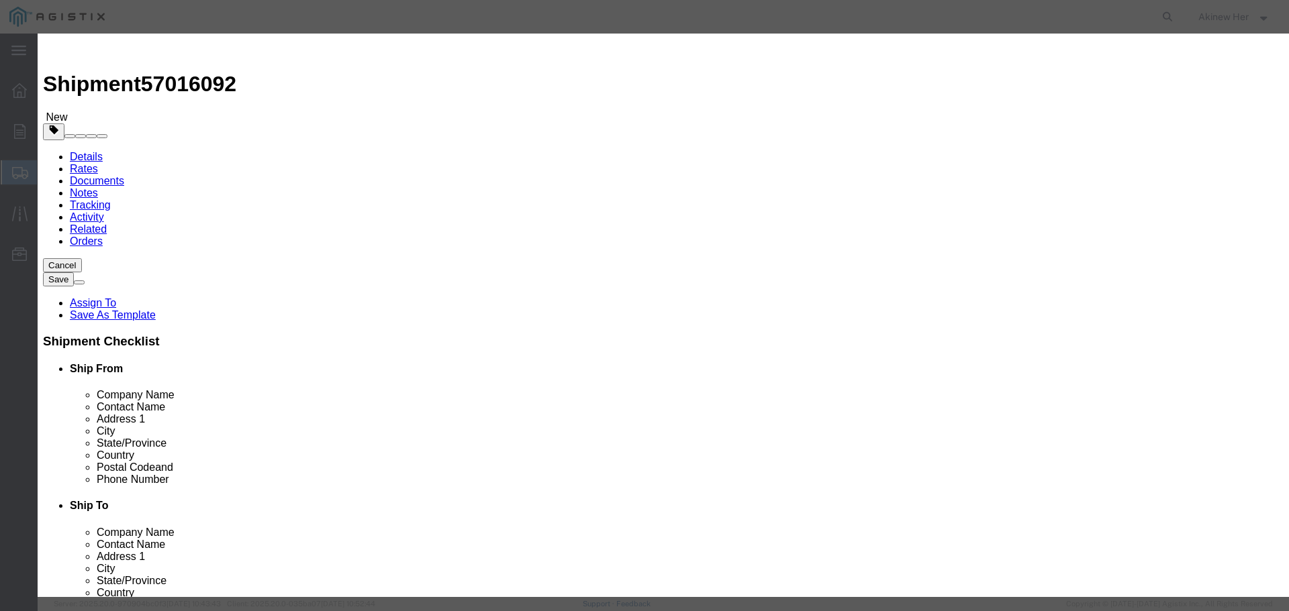
click input "text"
paste input "CFPE1WHY"
click input "CFPE1WHY50"
type input "CFPE1WHY"
type input "50"
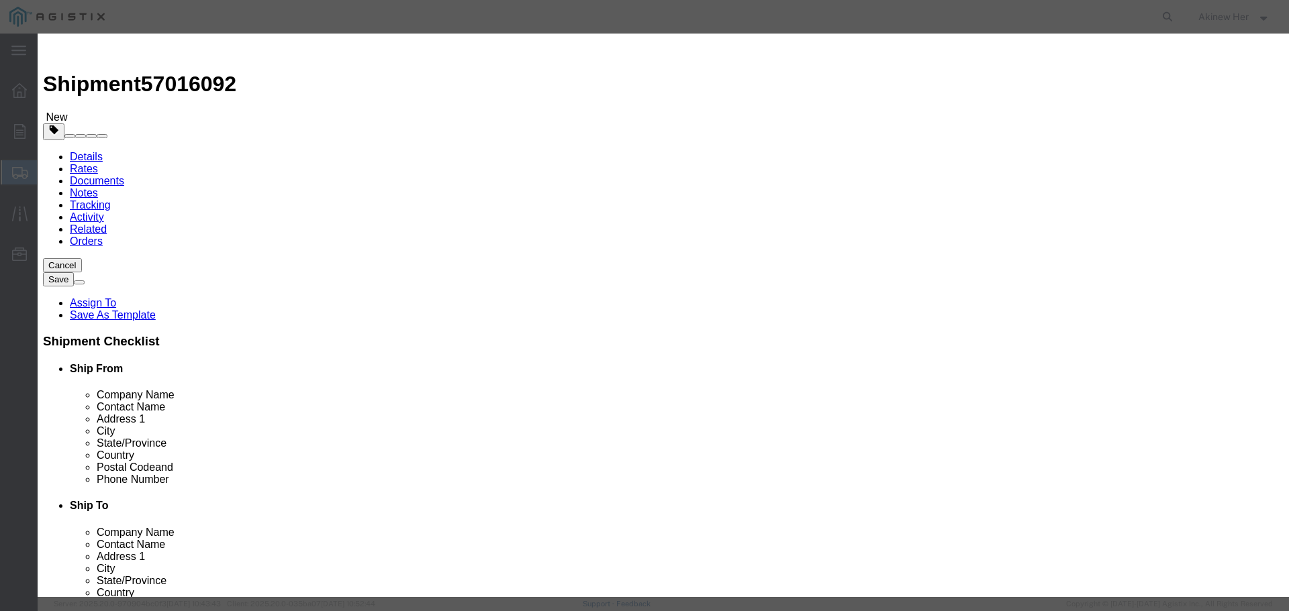
type input "148.5"
select select "70"
click button "Save & Add Another"
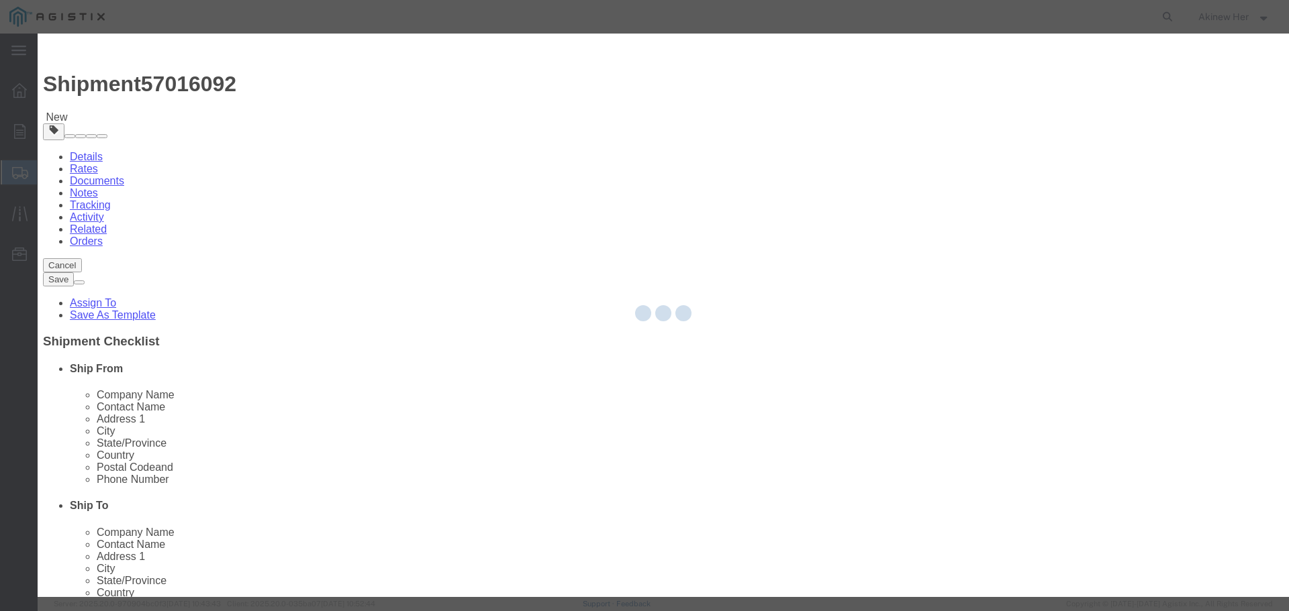
select select "EA"
select select
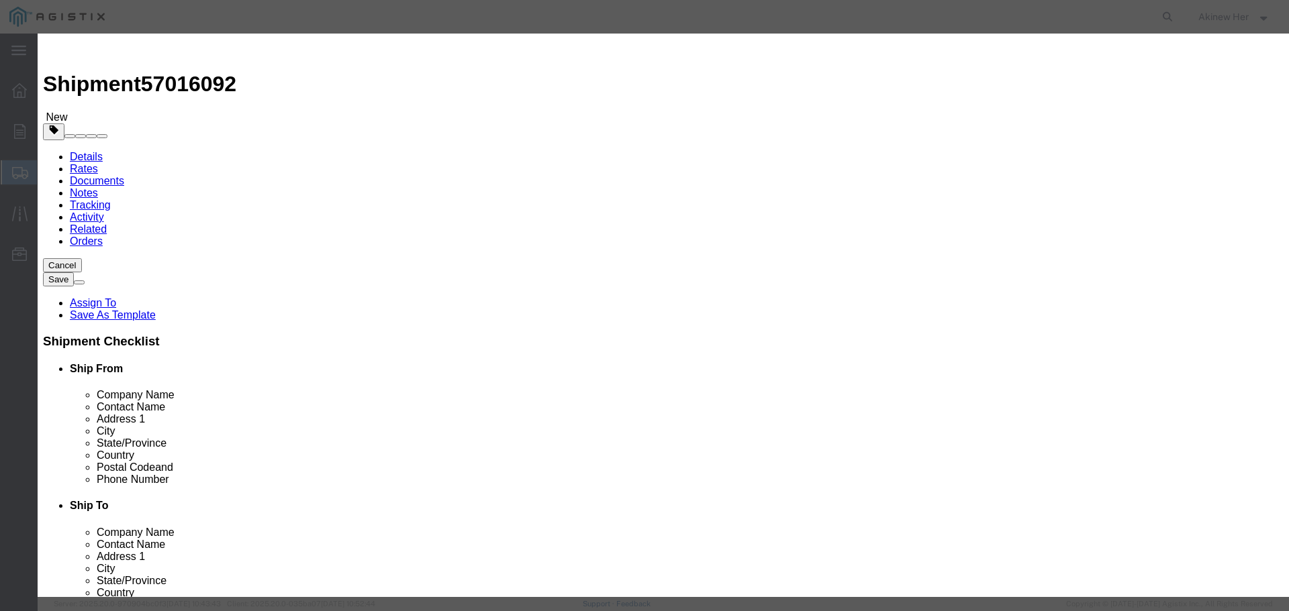
select select "USD"
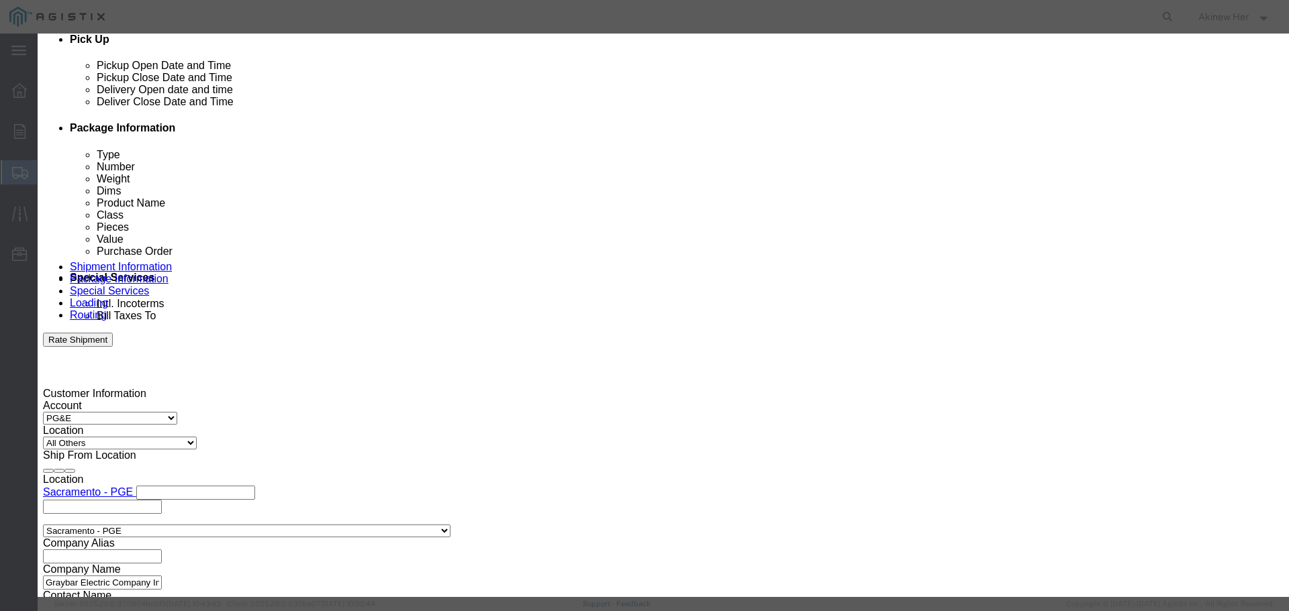
scroll to position [679, 0]
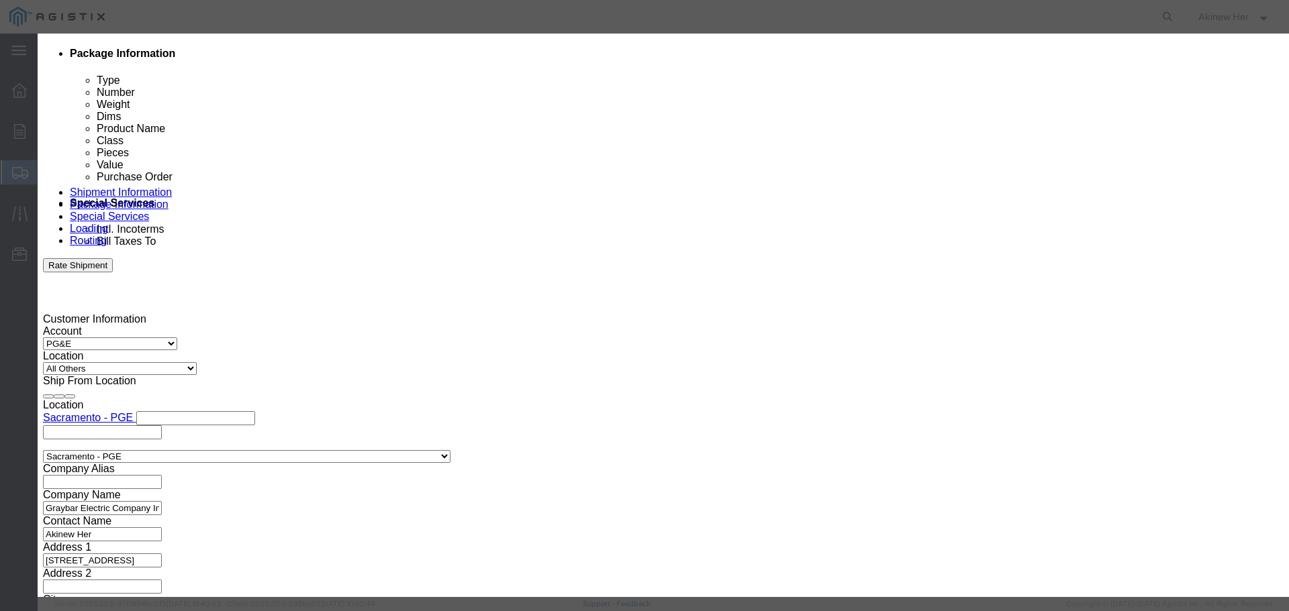
click div "Product Name GB13A Pieces Select Bag Barrels 100Board Feet Bottle Box Blister P…"
click input "text"
paste input "CFPE2WHY"
type input "CFPE2WHY"
type input "50"
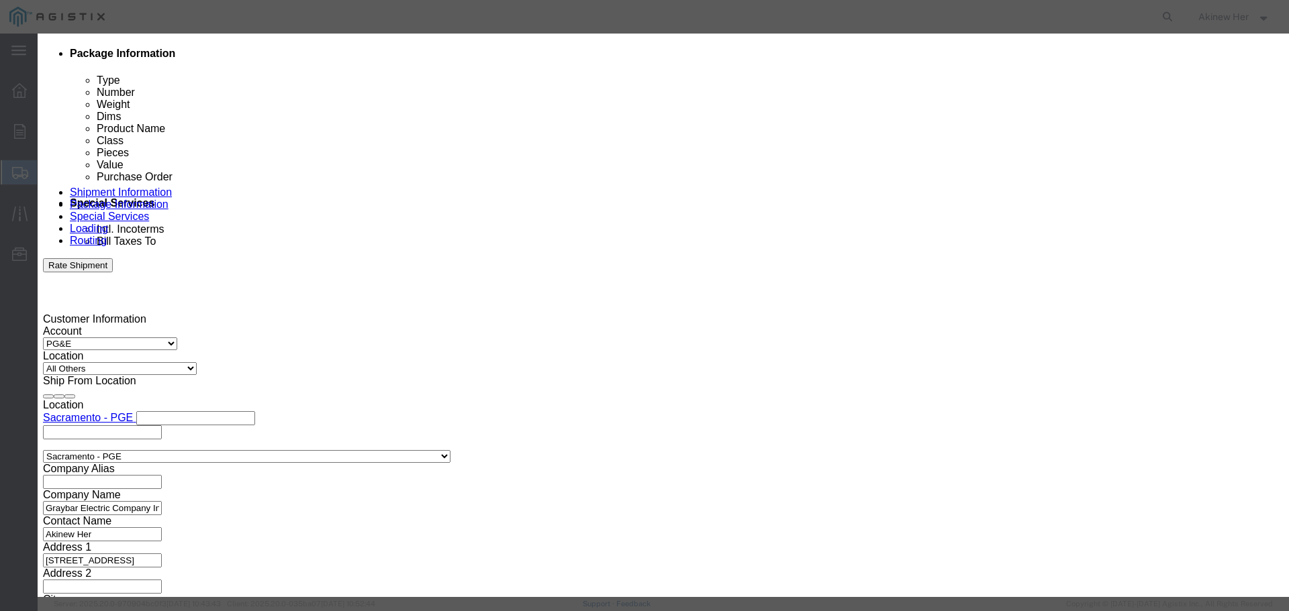
type input "148.5"
select select "70"
click button "Save & Add Another"
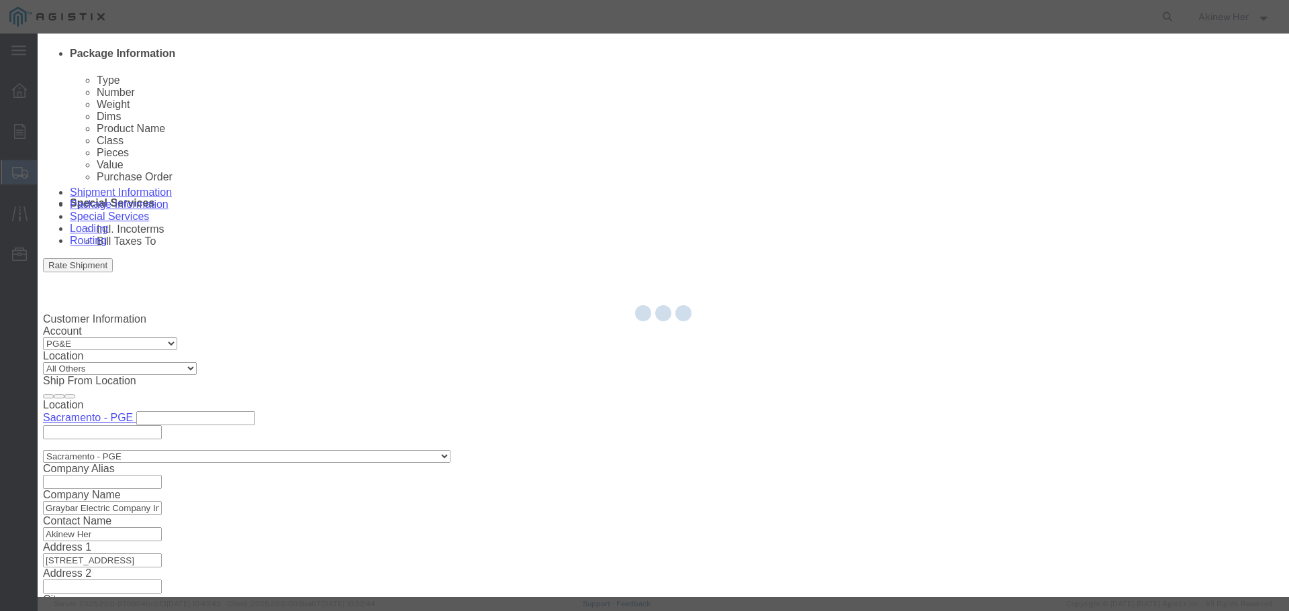
select select "EA"
select select
select select "USD"
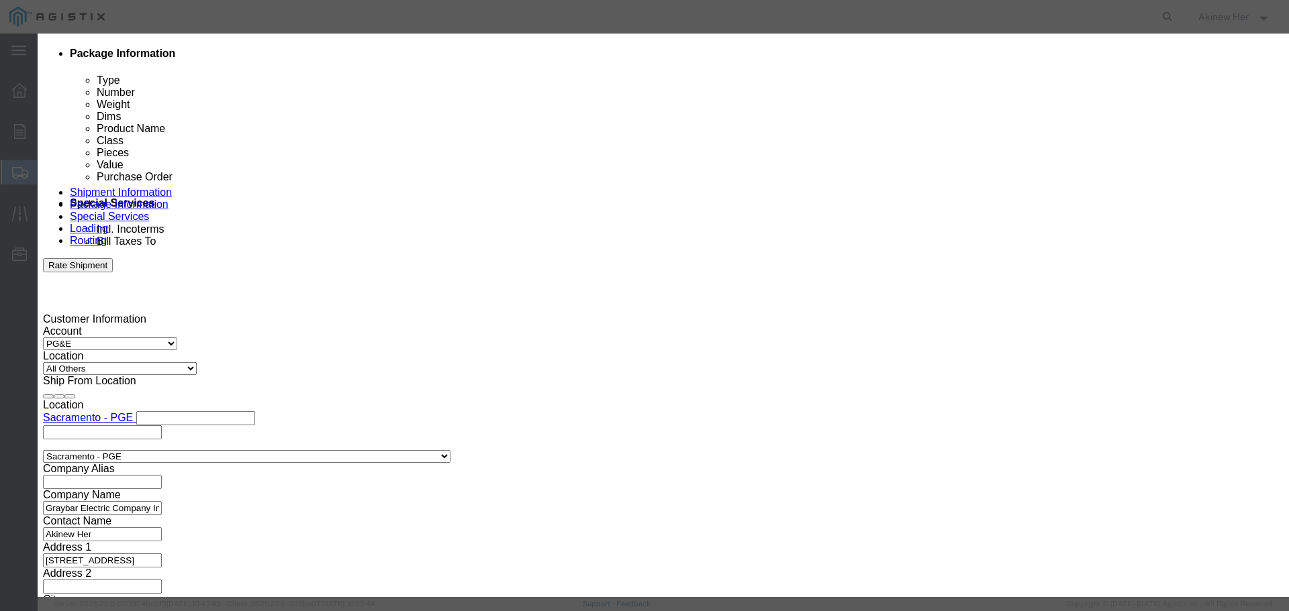
scroll to position [775, 0]
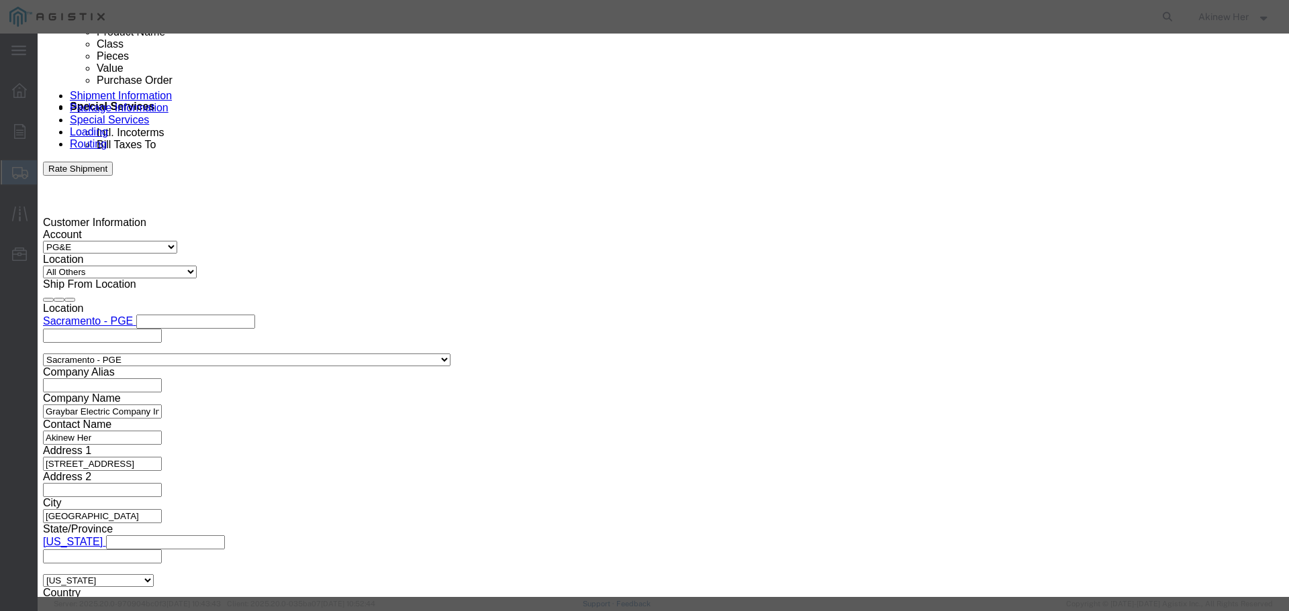
click input "text"
paste input "CBX1WH-A"
type input "CBX1WH-A"
type input "25"
type input "65"
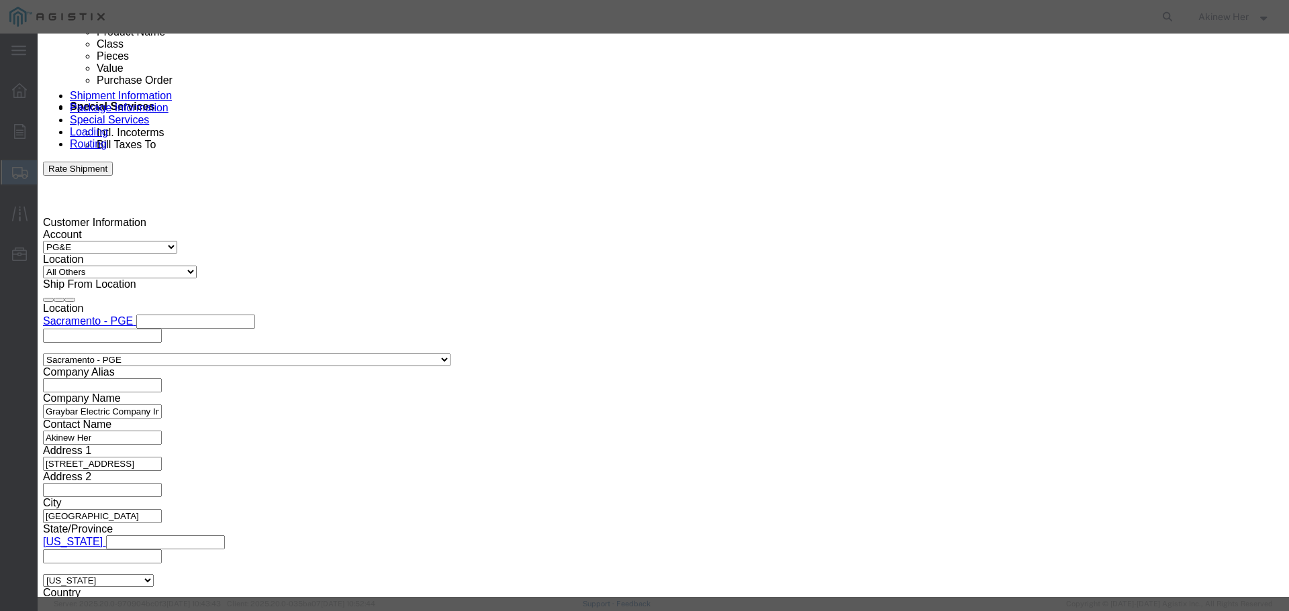
select select "70"
click button "Save & Add Another"
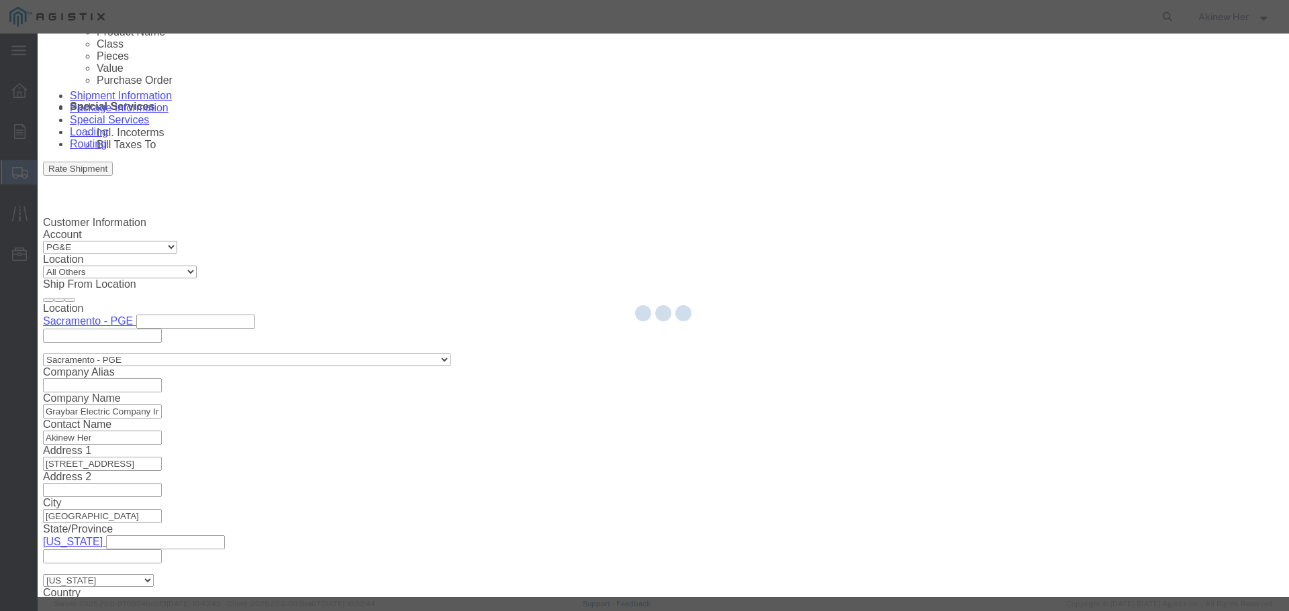
select select "EA"
select select
select select "USD"
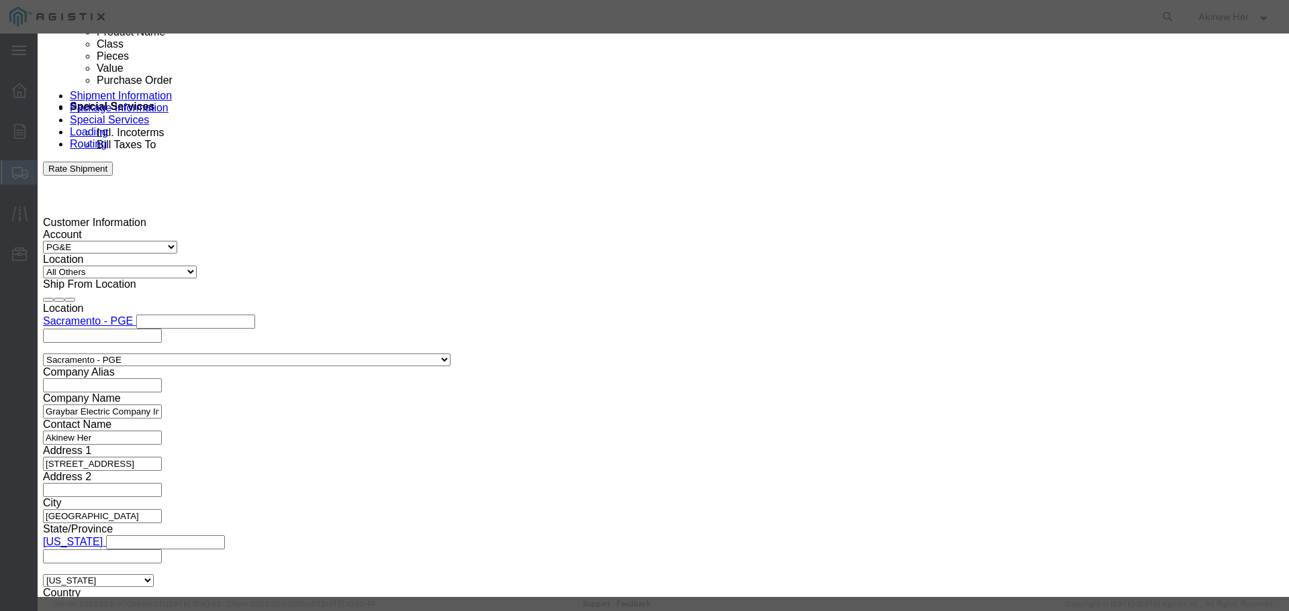
scroll to position [872, 0]
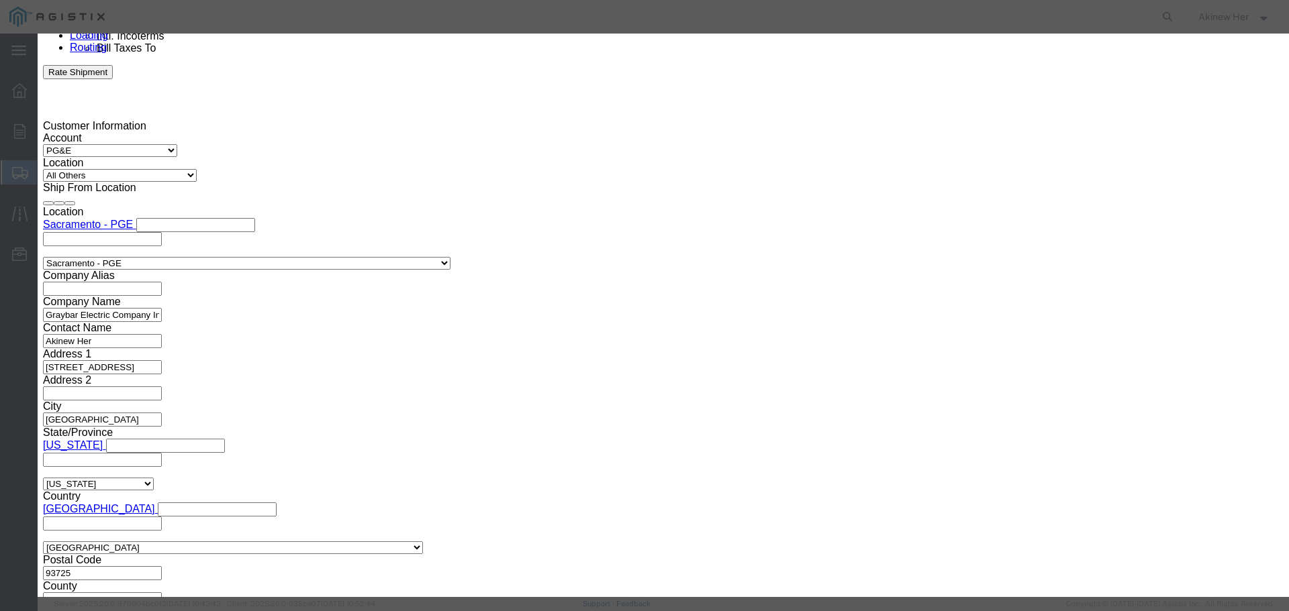
click input "text"
paste input "CJ688TGBU"
type input "CJ688TGBU"
type input "120"
type input "954"
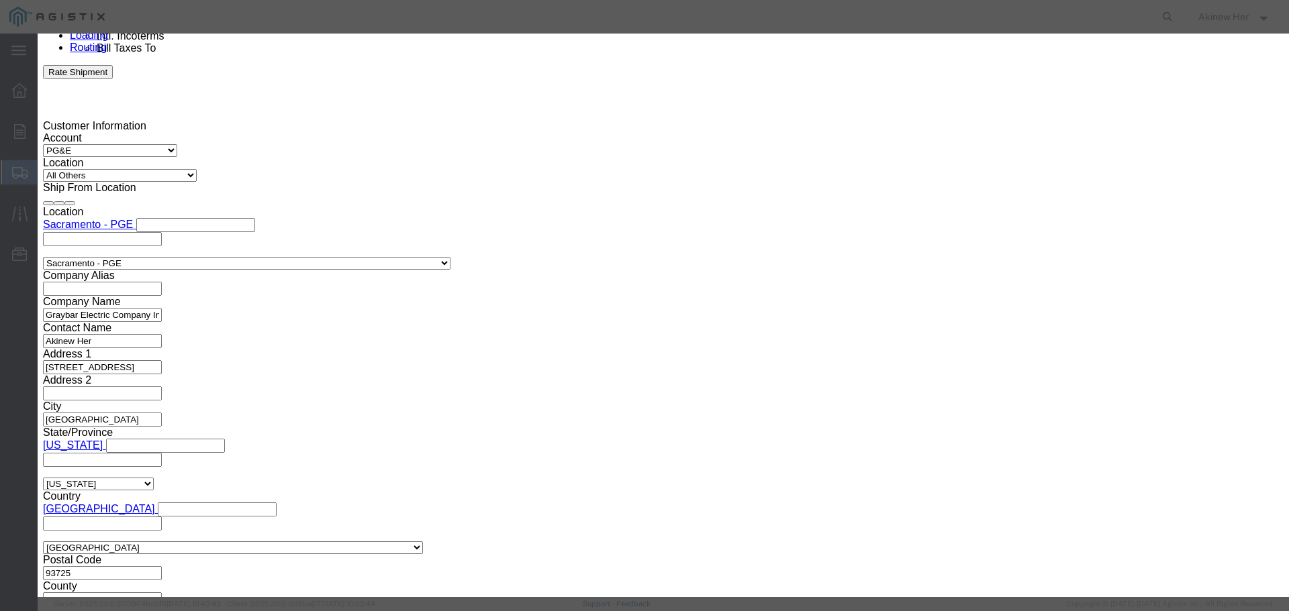
select select "70"
click button "Save & Add Another"
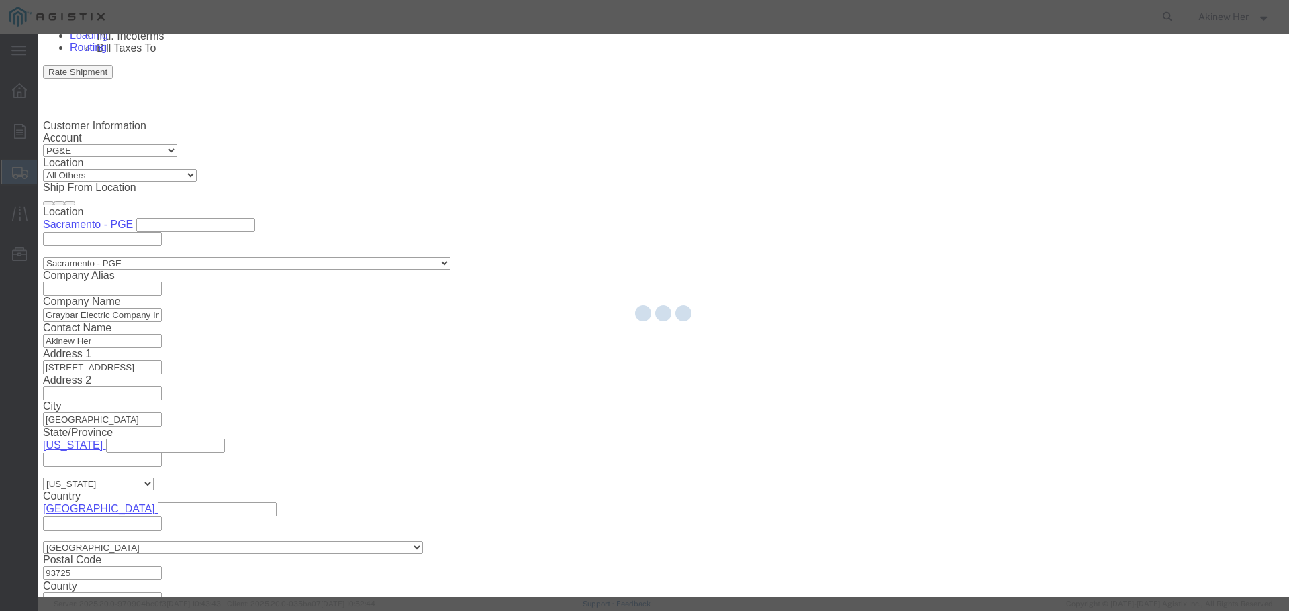
select select "EA"
select select
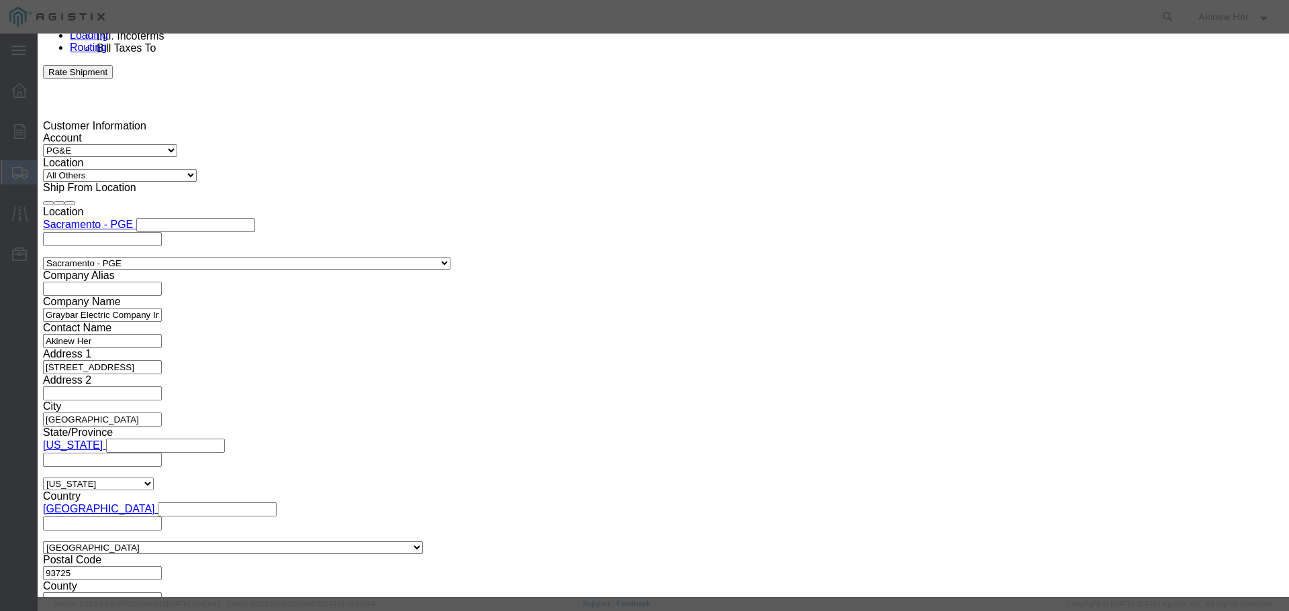
select select "USD"
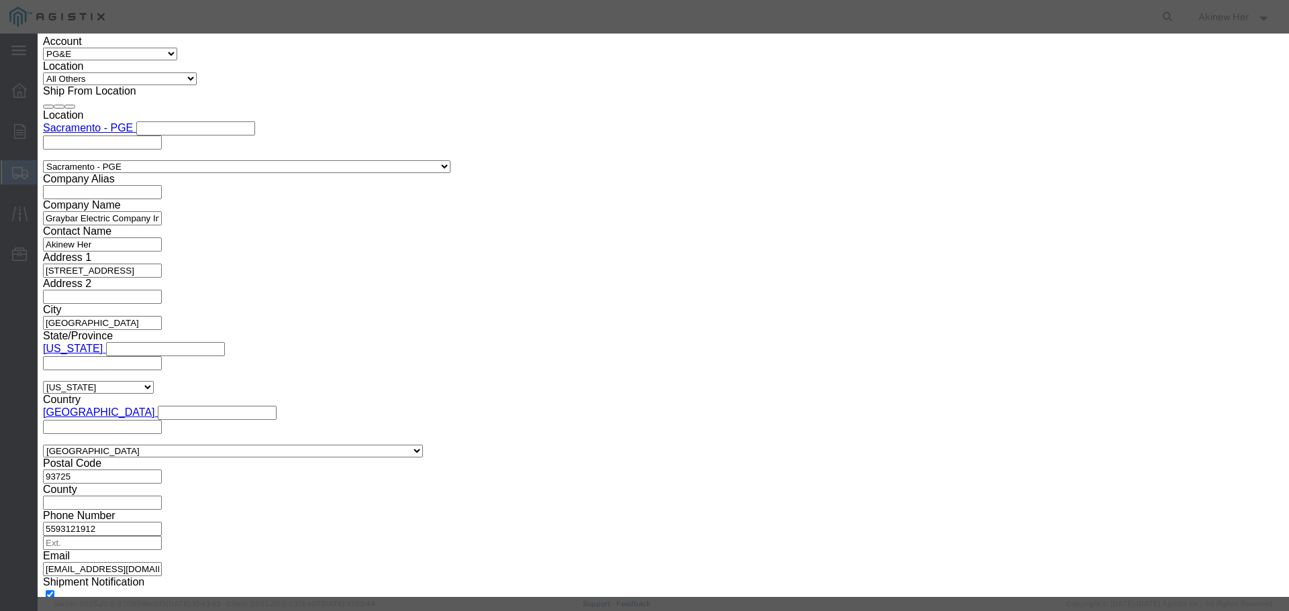
click input "text"
paste input "CJ688TGWH"
type input "CJ688TGWH"
type input "12"
type input "95.4"
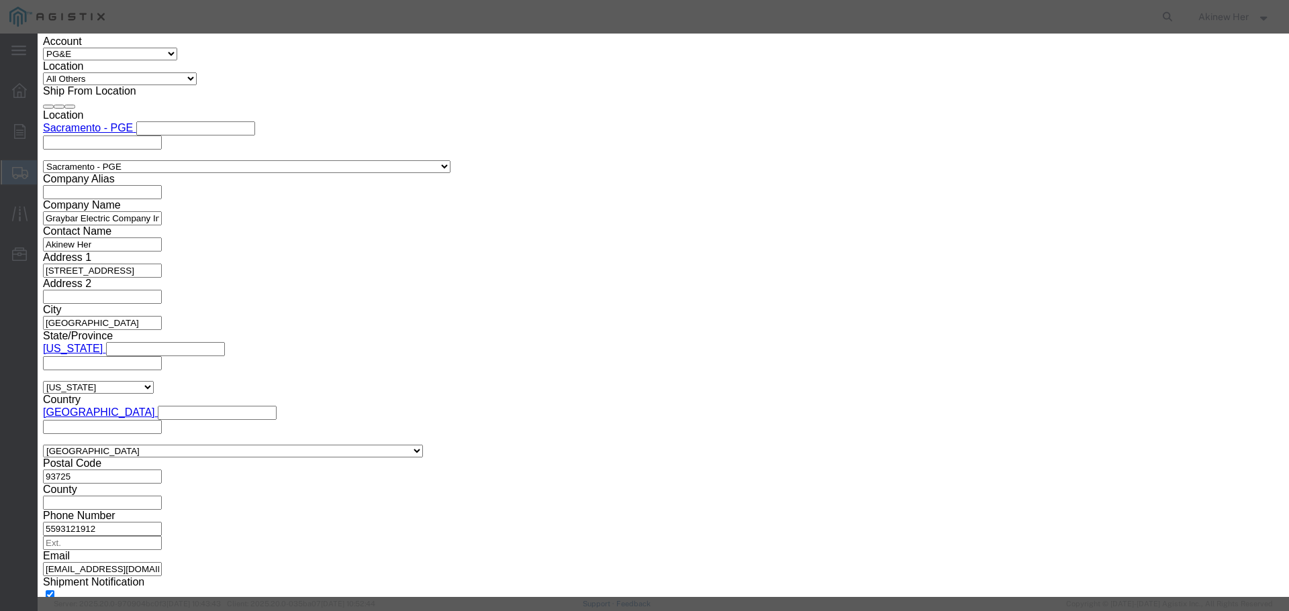
select select "70"
click button "Save & Add Another"
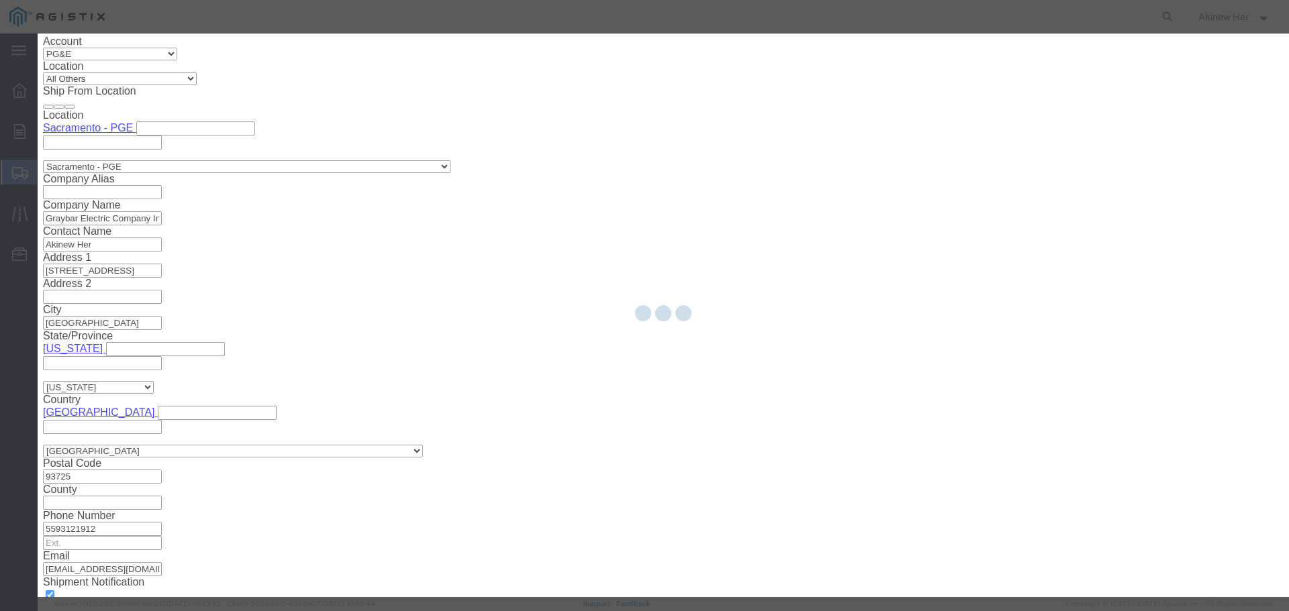
select select "EA"
select select "USD"
select select
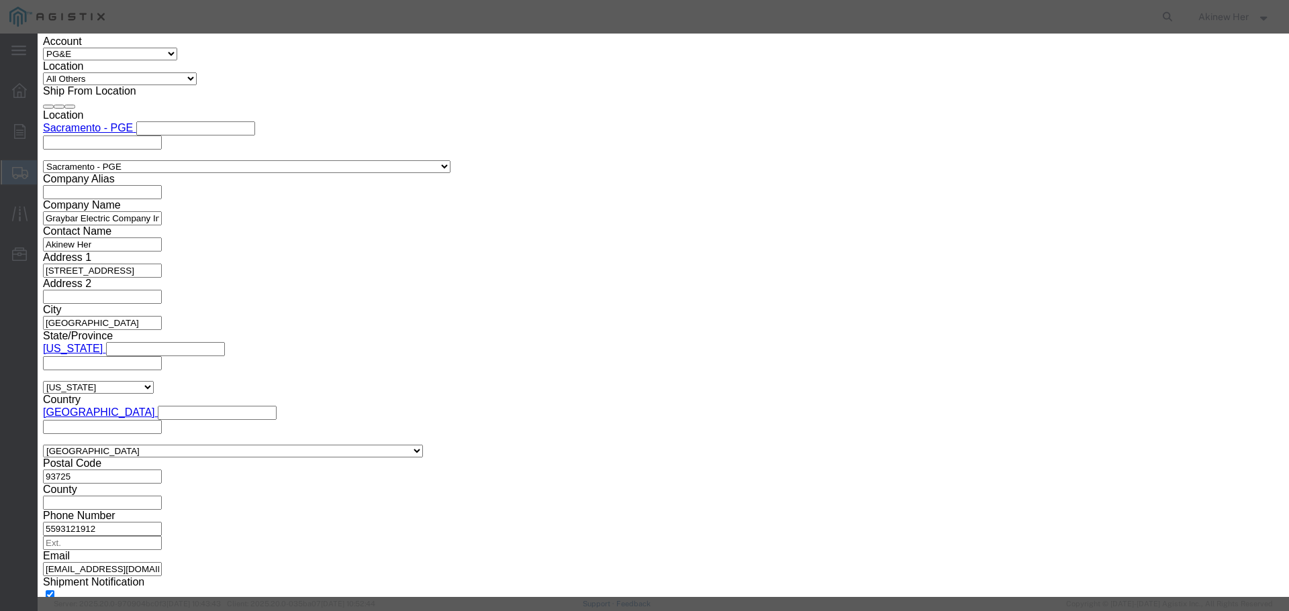
scroll to position [1065, 0]
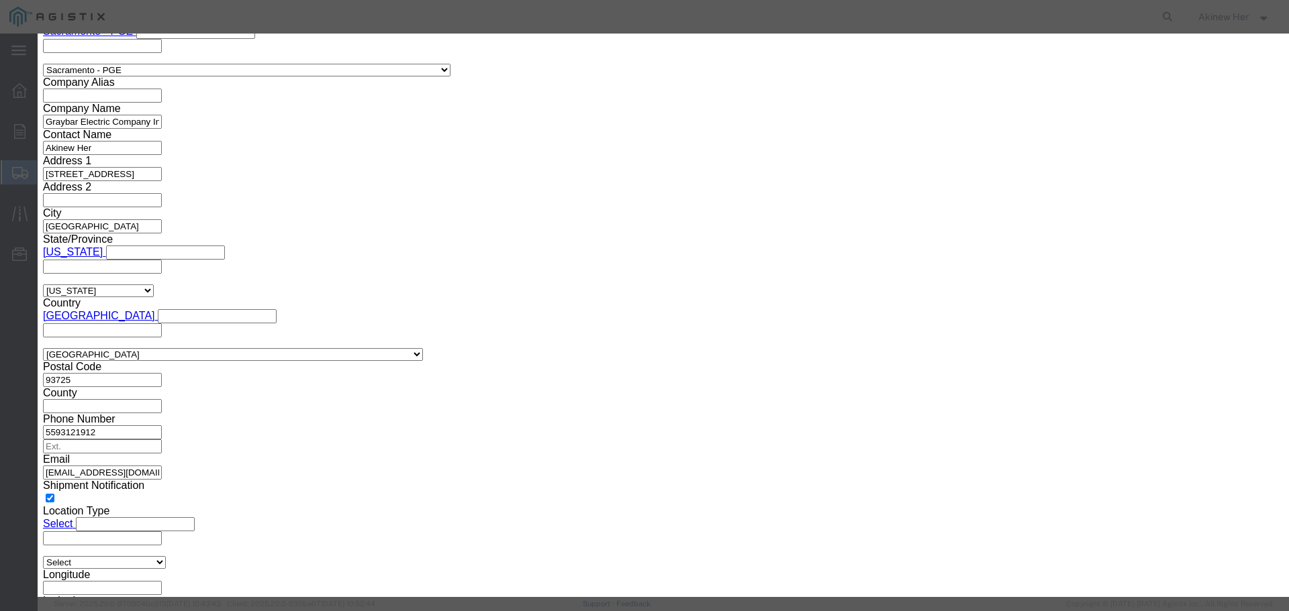
click input "text"
paste input "CJ688TGYL"
type input "CJ688TGYL"
type input "12"
type input "95.4"
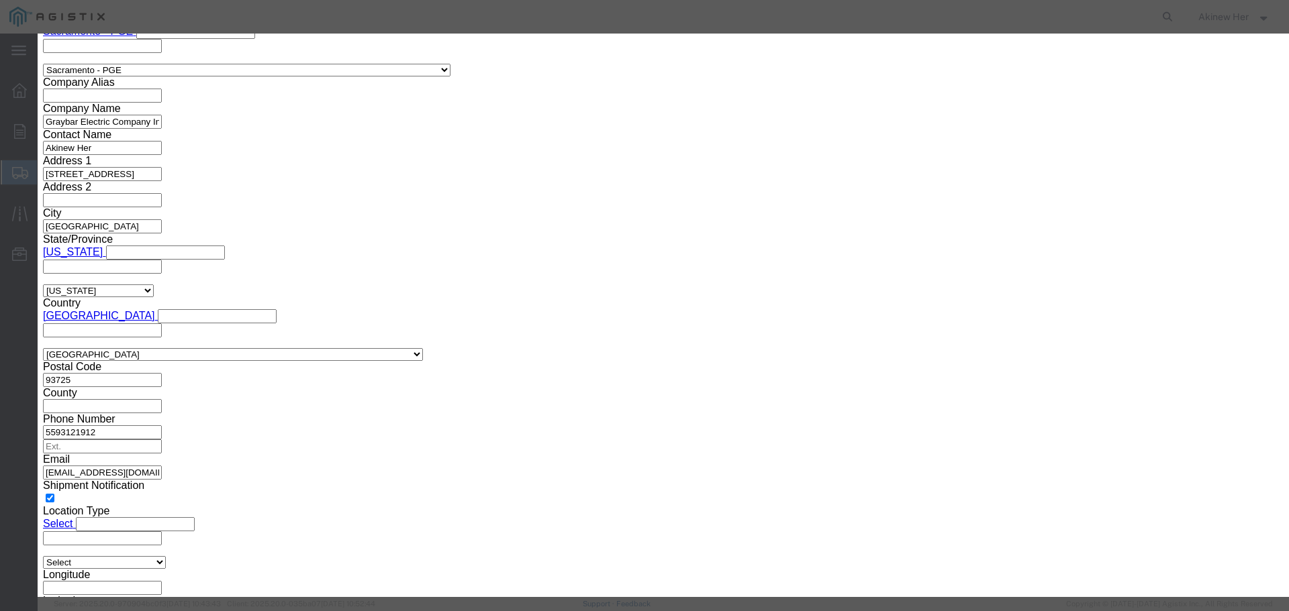
select select "70"
click button "Save & Add Another"
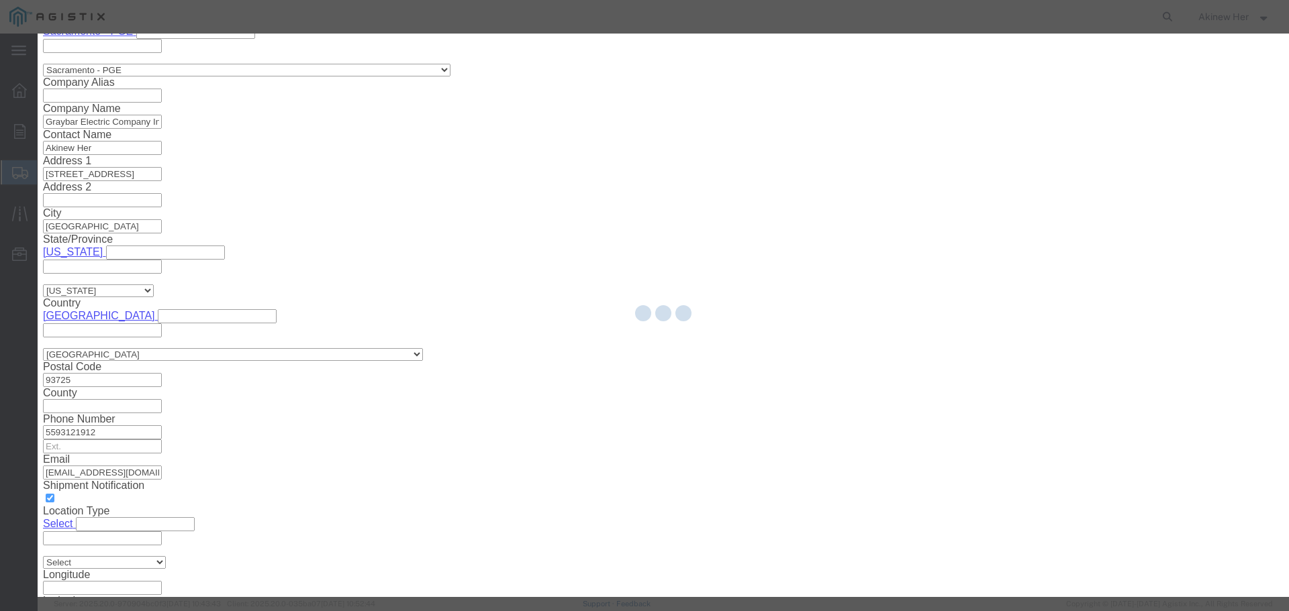
select select "EA"
select select
select select "USD"
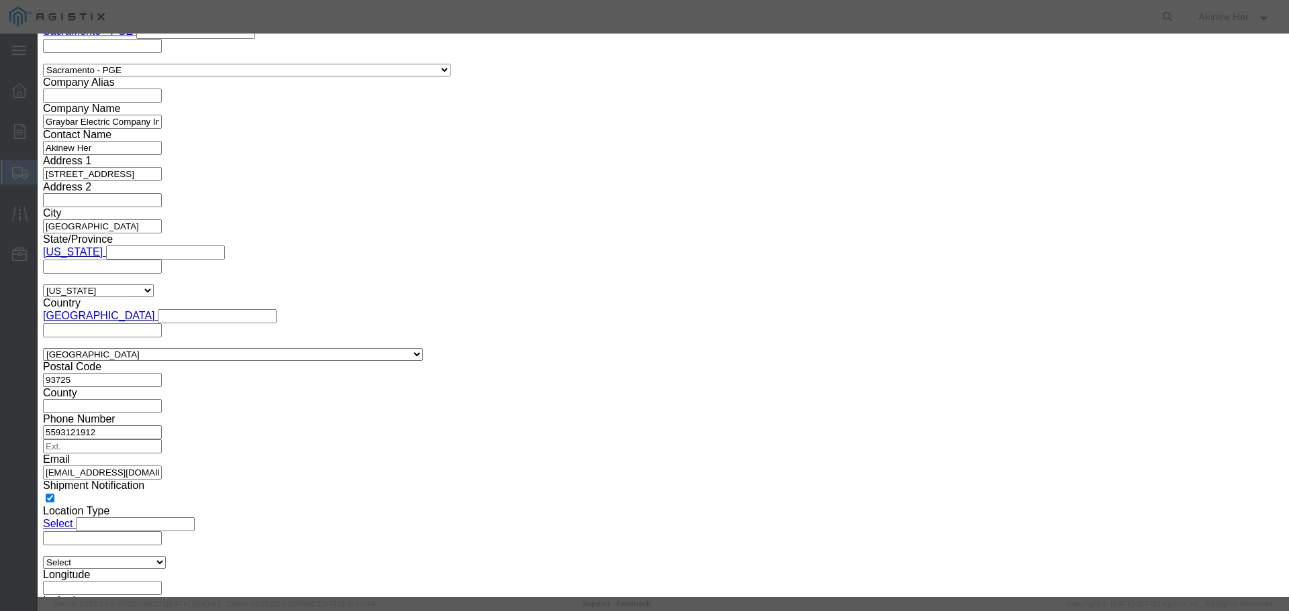
scroll to position [1162, 0]
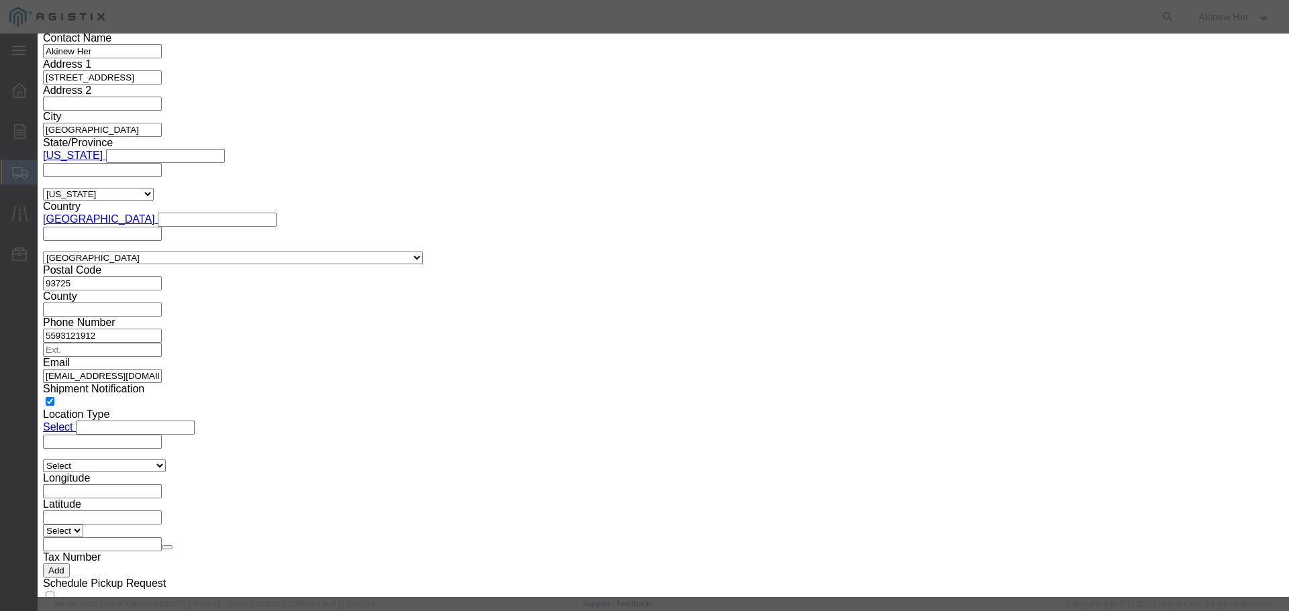
click input "text"
paste input "UTPSP1BUY"
type input "UTPSP1BUY"
type input "120"
type input "862.8"
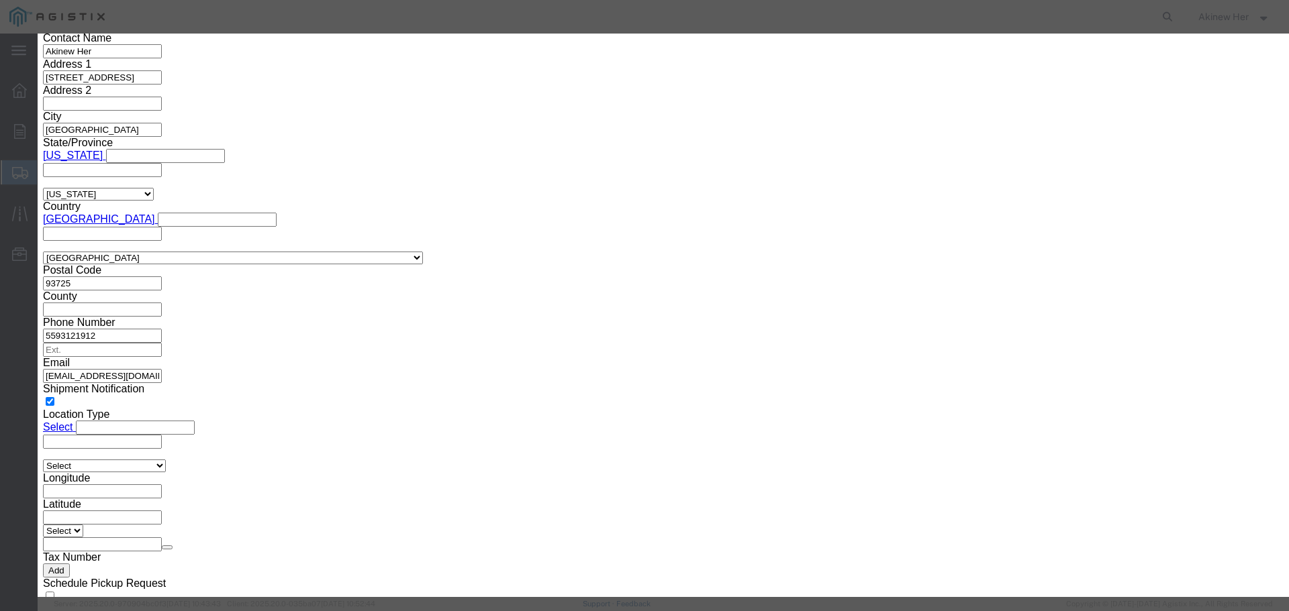
select select "70"
click button "Save & Add Another"
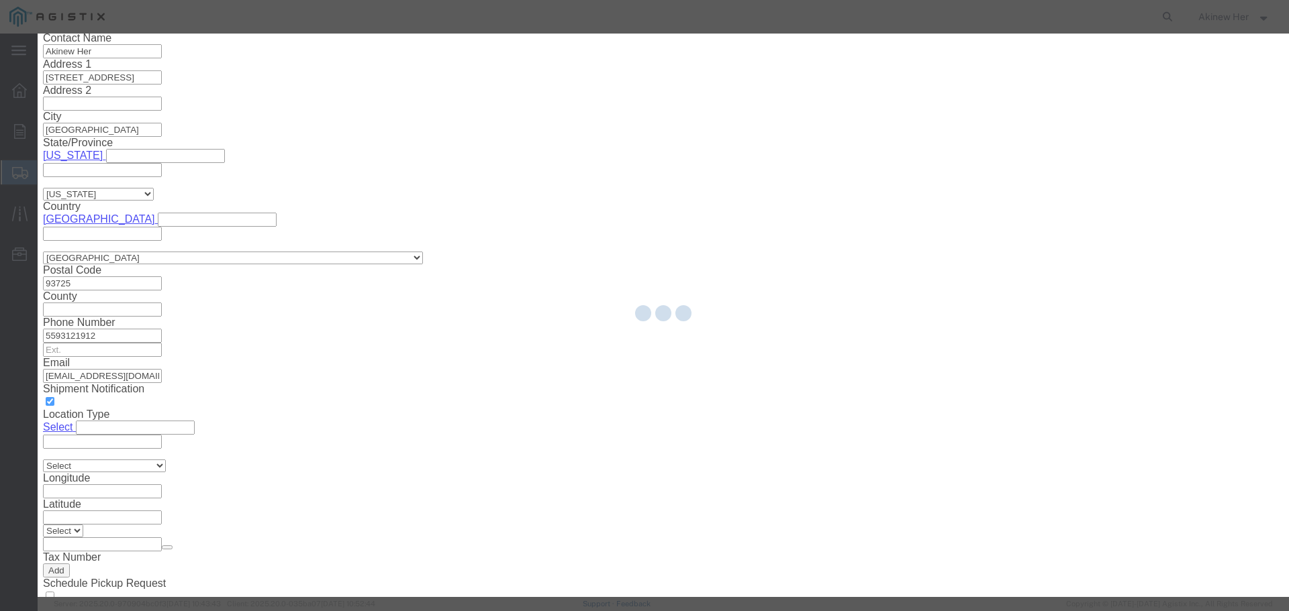
select select "EA"
select select
select select "USD"
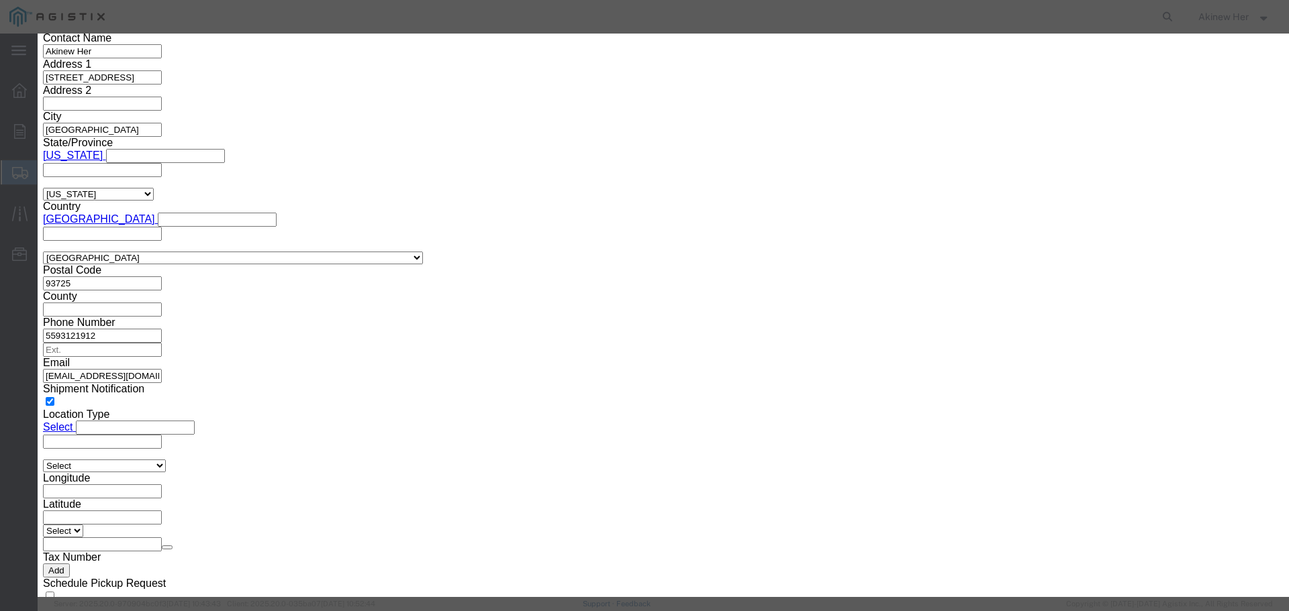
scroll to position [1258, 0]
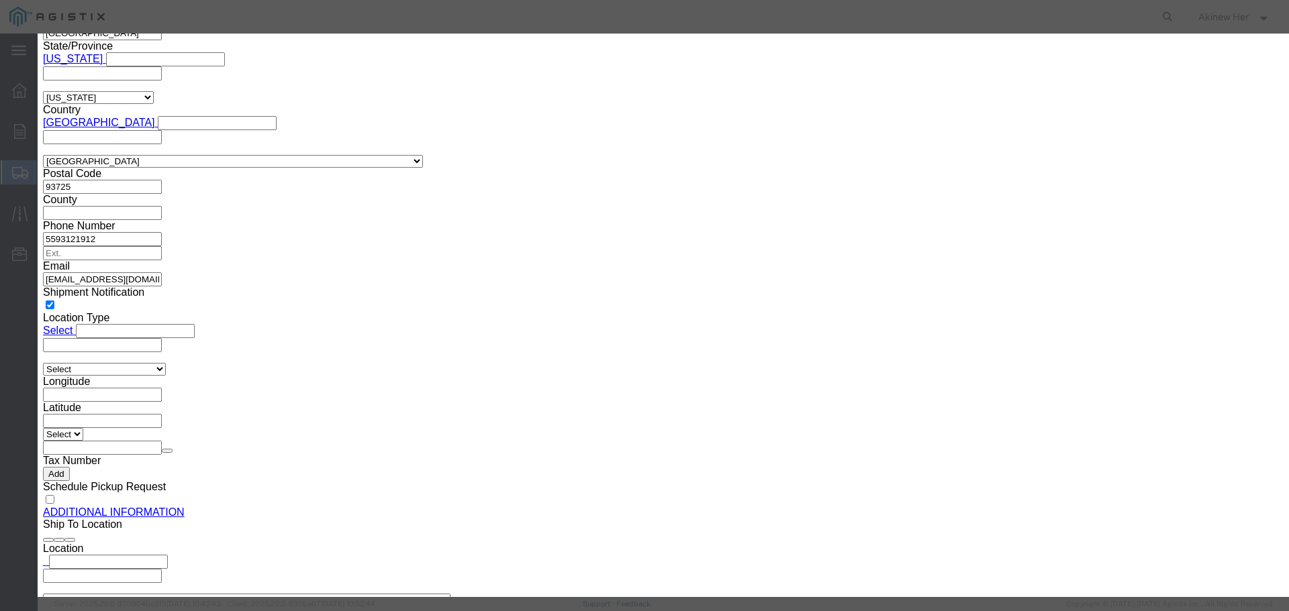
click input "text"
paste input "UTPSP7BUY"
type input "UTPSP7BUY"
type input "20"
type input "179.2"
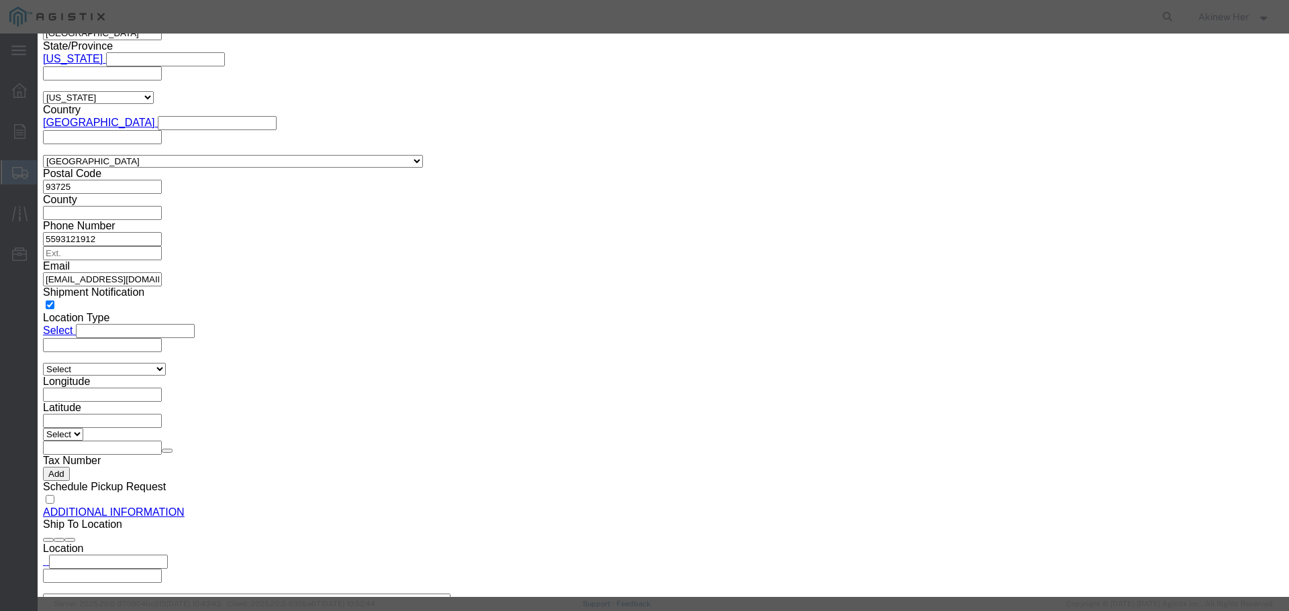
select select "70"
click button "Save & Add Another"
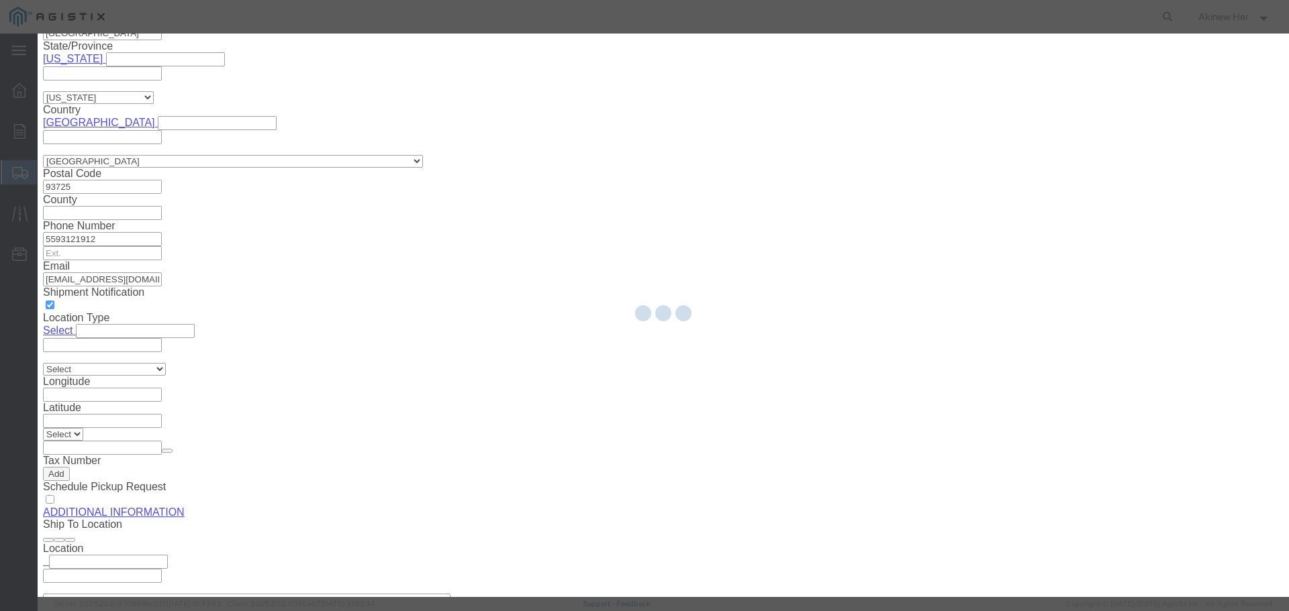
select select "EA"
select select
select select "USD"
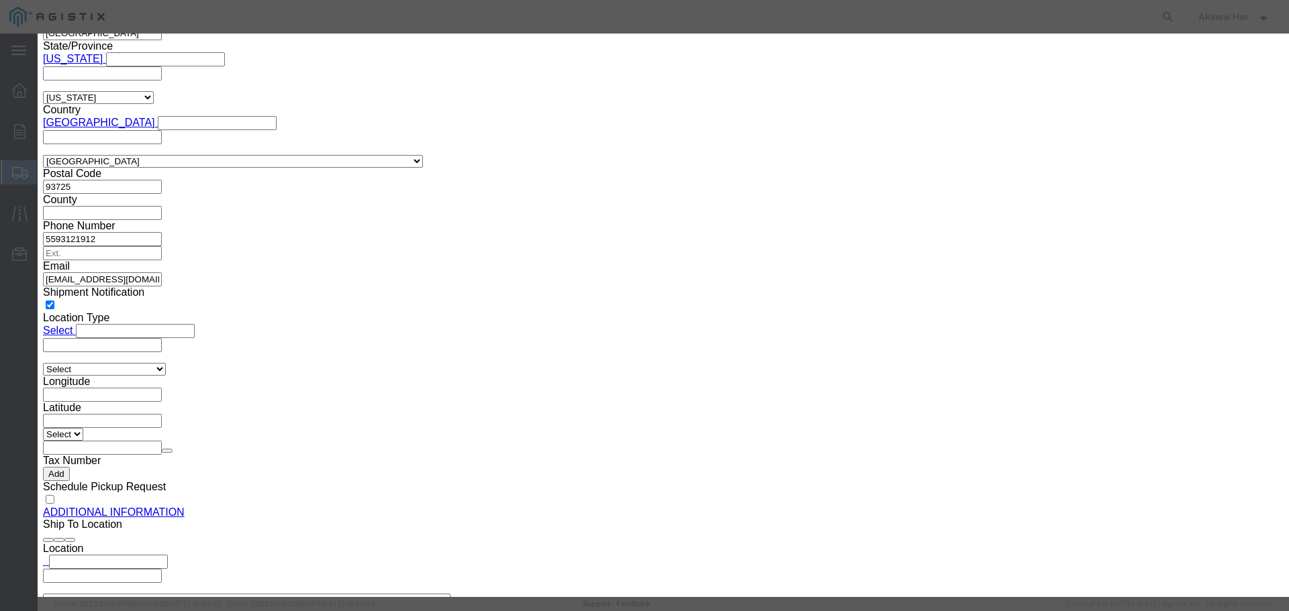
scroll to position [1355, 0]
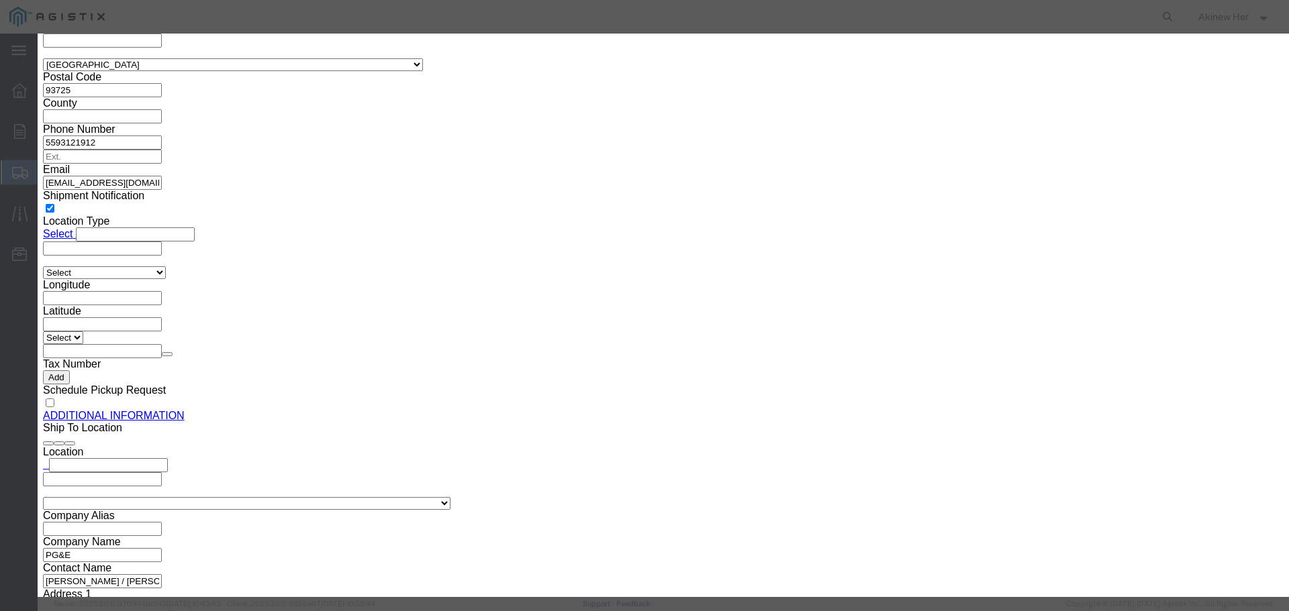
click input "text"
paste input "UTPSP15BUY"
type input "UTPSP15BUY"
type input "20"
type input "226"
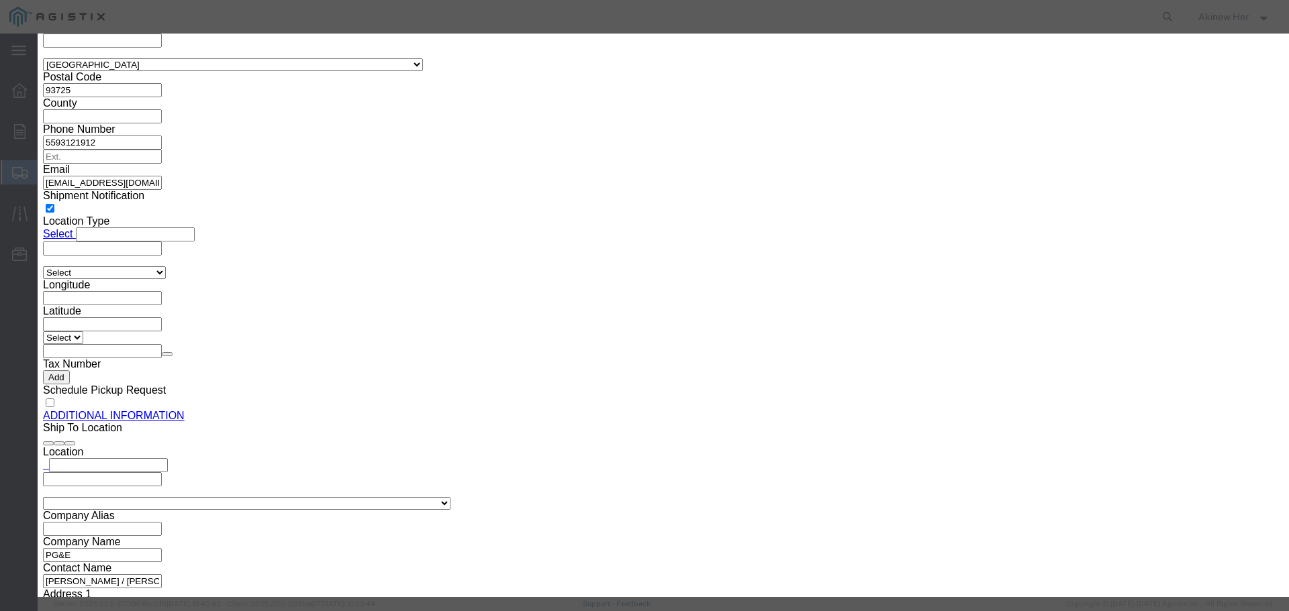
select select "70"
click button "Save & Add Another"
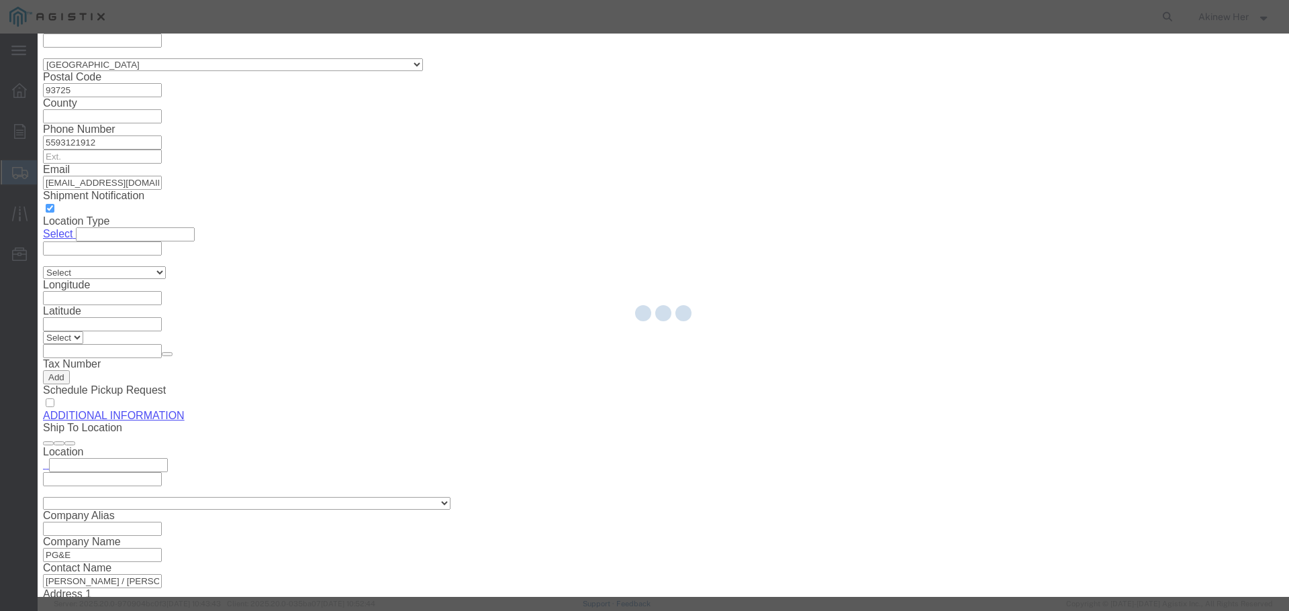
select select "EA"
select select
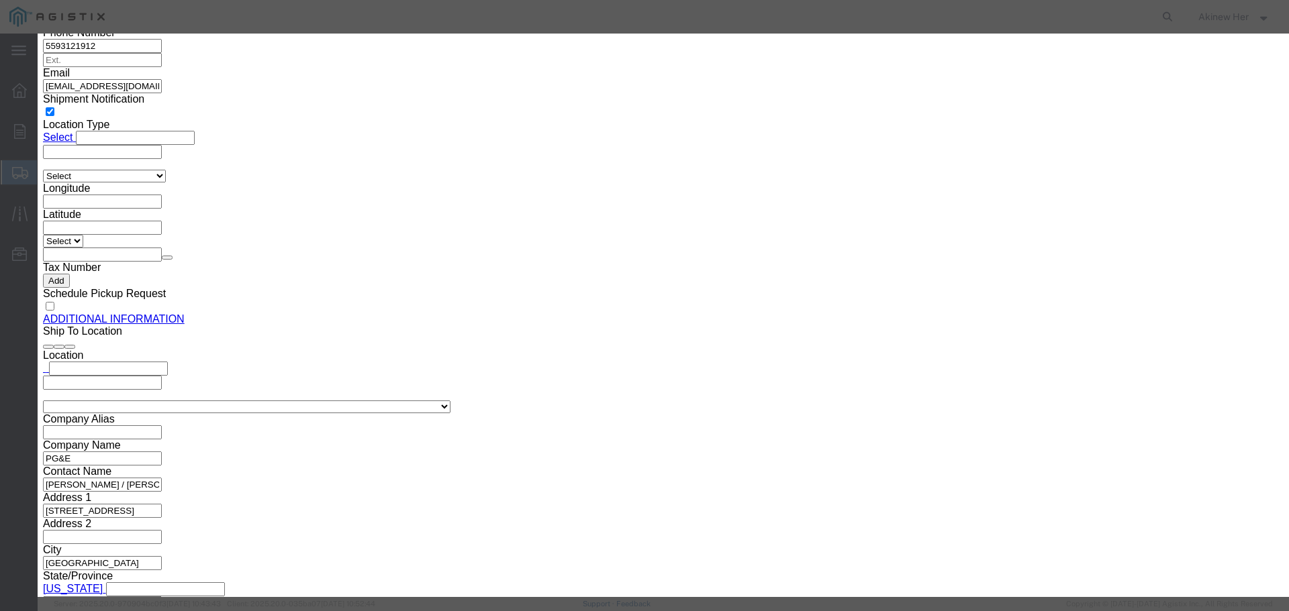
select select "USD"
click input "text"
paste input "6AP4P24-BL-R-GCC-AP-FH-VSD"
type input "6AP4P24-BL-R-GCC-AP-FH-VSD"
type input "4000"
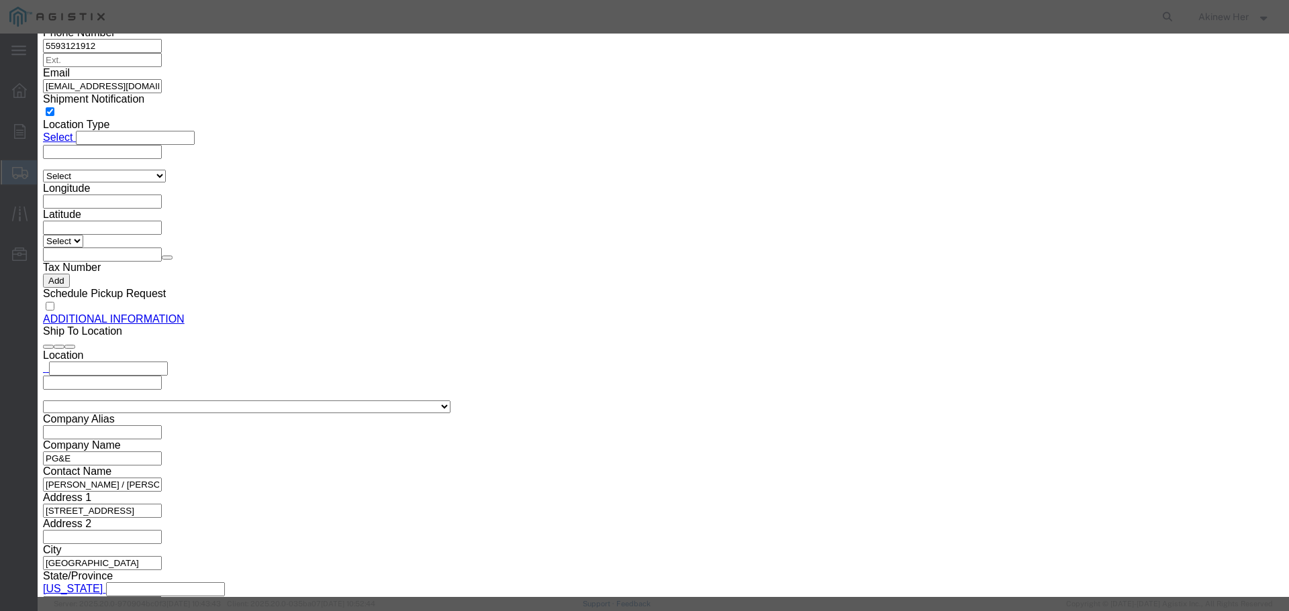
select select "FT"
type input "2520"
select select "70"
click button "Save & Add Another"
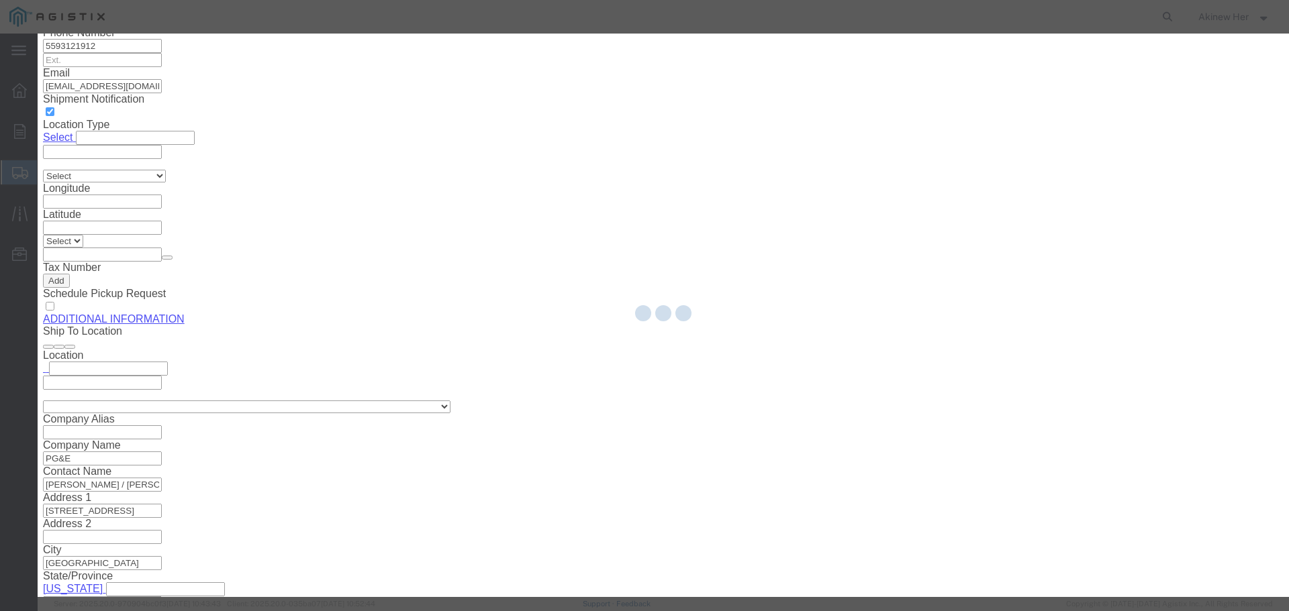
select select "EA"
select select
select select "USD"
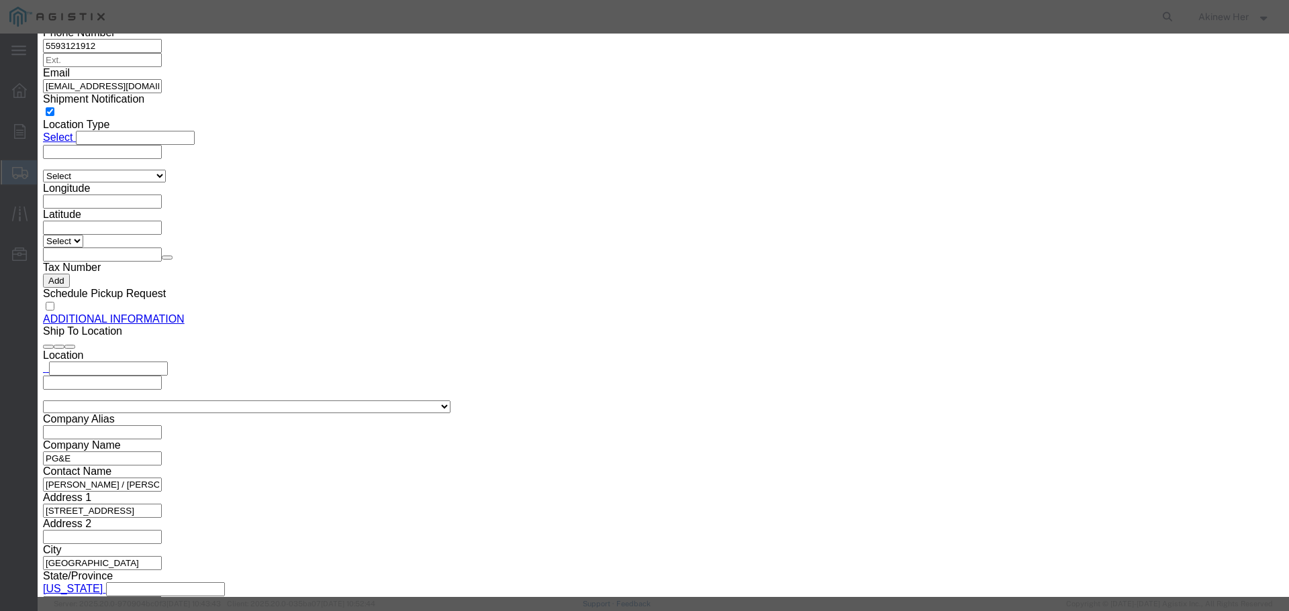
scroll to position [1548, 0]
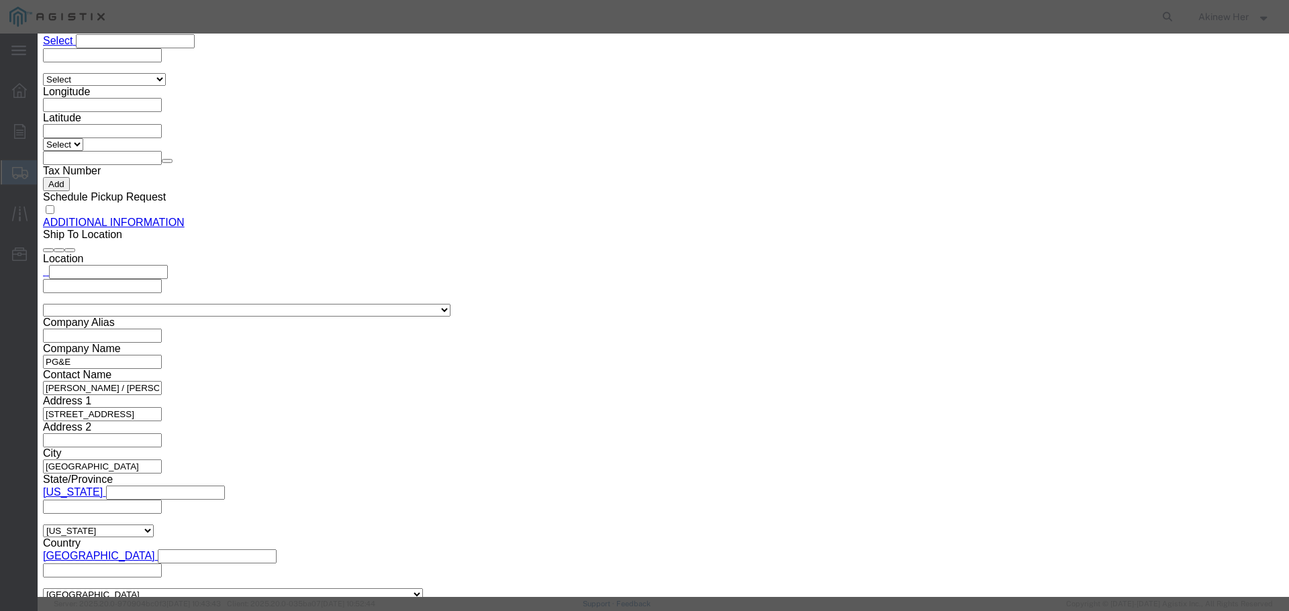
click div "Commodity library"
click input "text"
paste input "6AP4P24-BL-R-GCC-AP-FH-VSD"
type input "6AP4P24-BL-R-GCC-AP-FH-VSD"
click button "Save & Add Another"
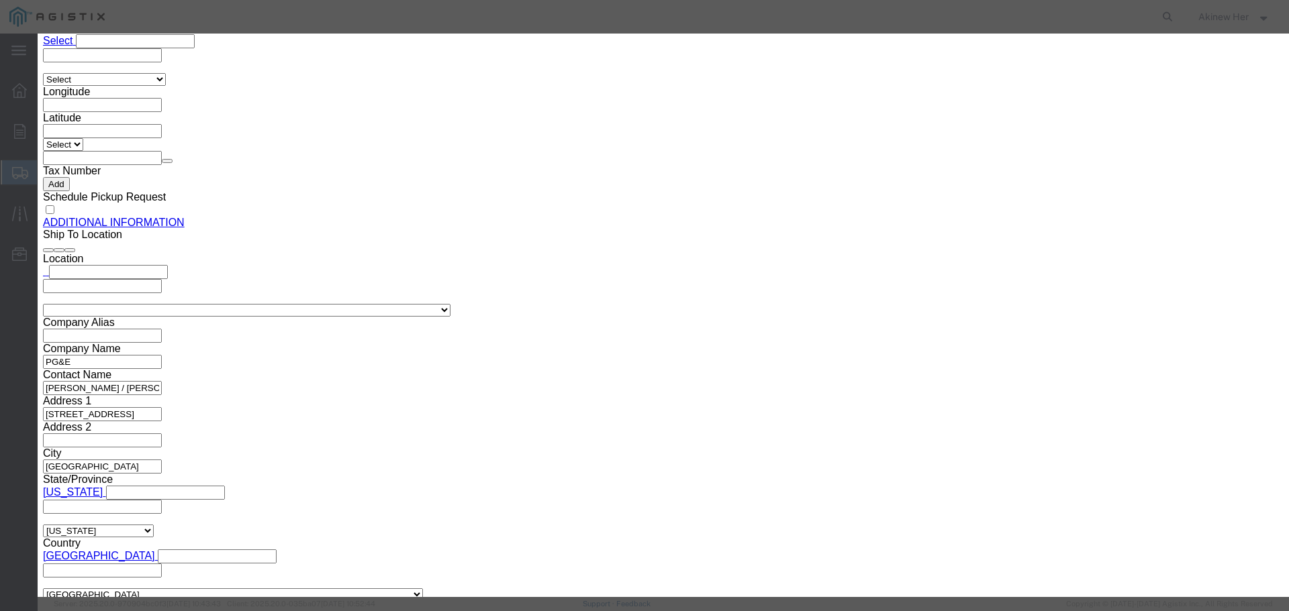
scroll to position [1645, 0]
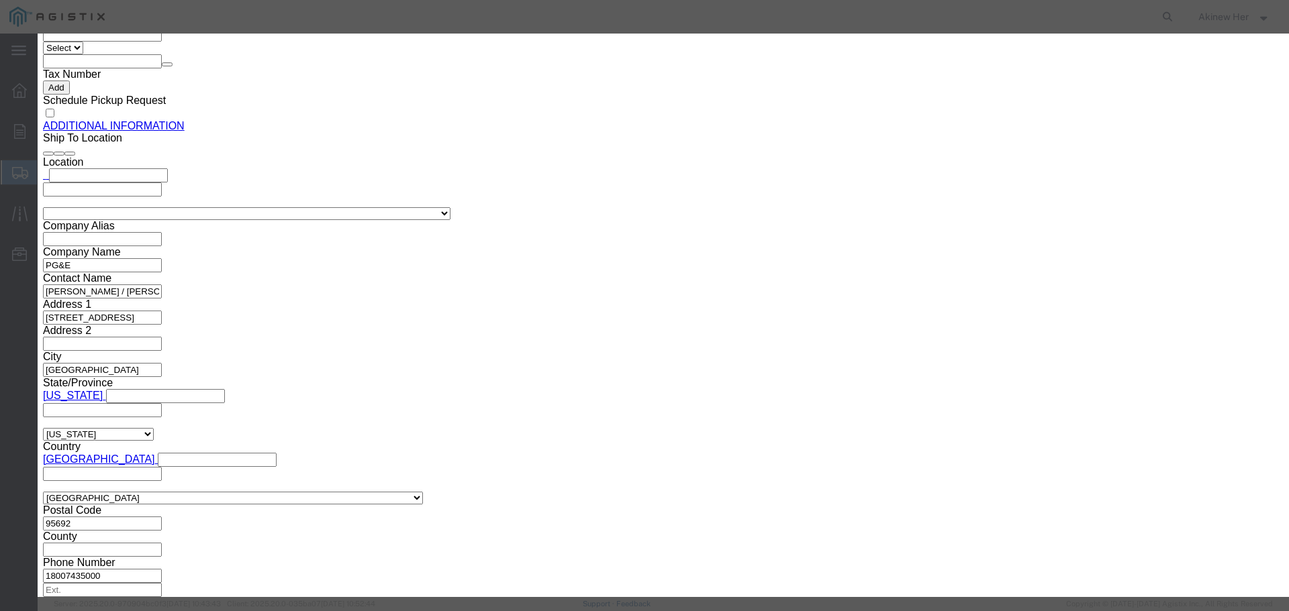
click input "text"
paste input "217235"
click button "Save & Close"
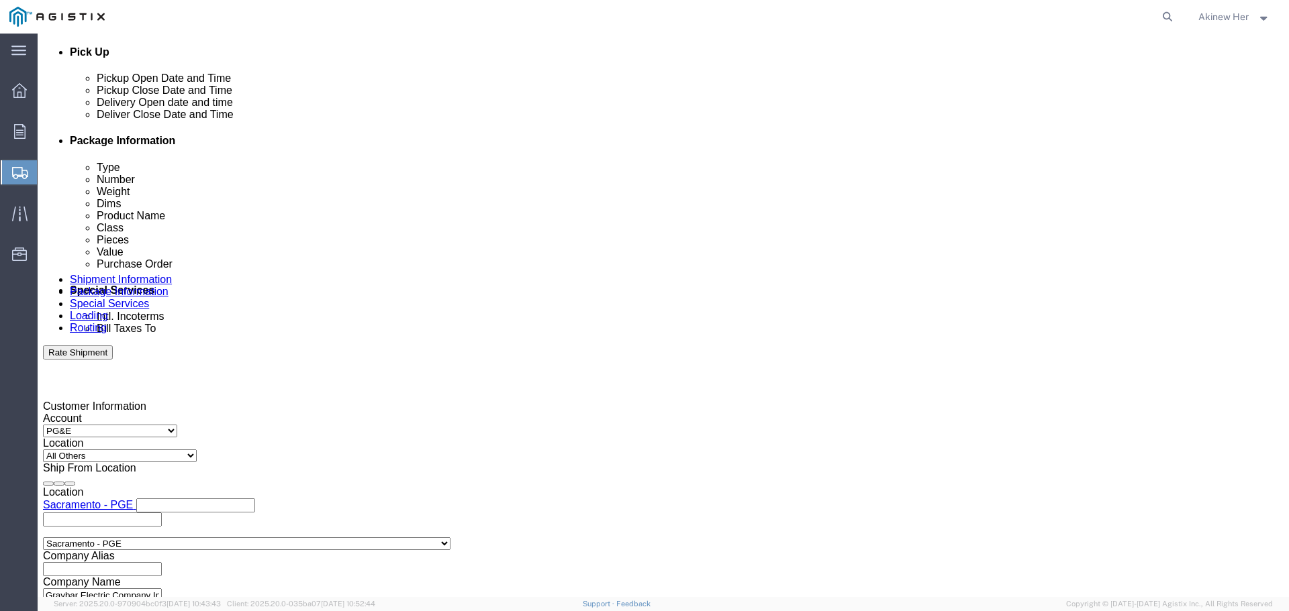
scroll to position [0, 0]
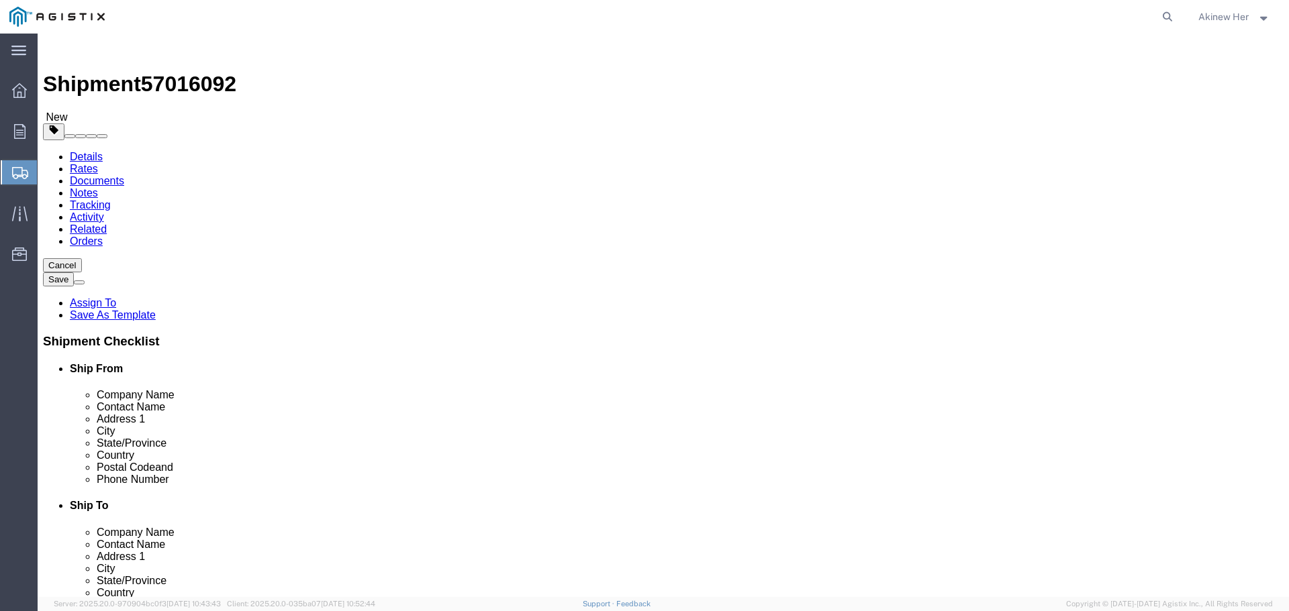
click button "Rate Shipment"
